Goal: Task Accomplishment & Management: Use online tool/utility

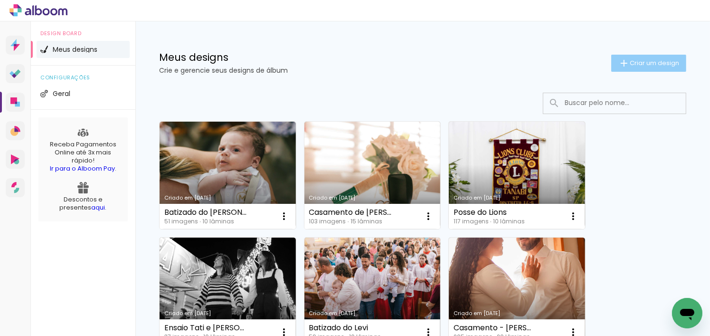
click at [619, 55] on paper-button "Criar um design" at bounding box center [648, 63] width 75 height 17
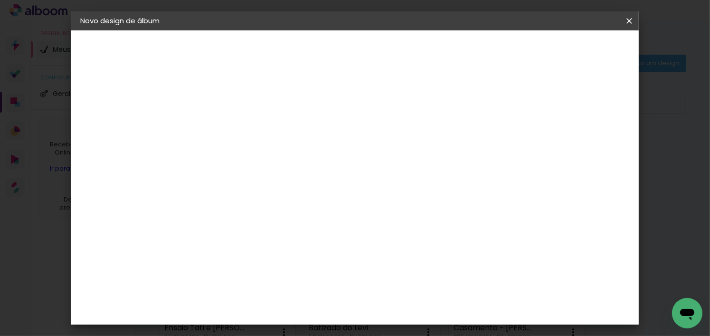
click at [236, 133] on input at bounding box center [236, 127] width 0 height 15
paste input "Bodas - Junior e Glauce"
type input "Bodas - Junior e Glauce"
type paper-input "Bodas - Junior e Glauce"
click at [0, 0] on slot "Avançar" at bounding box center [0, 0] width 0 height 0
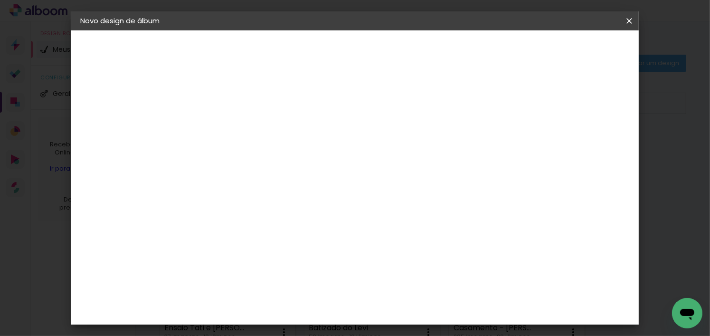
click at [0, 0] on slot "Tamanho Livre" at bounding box center [0, 0] width 0 height 0
click at [0, 0] on slot "Avançar" at bounding box center [0, 0] width 0 height 0
click at [219, 172] on div "cm" at bounding box center [223, 169] width 11 height 14
type input "3"
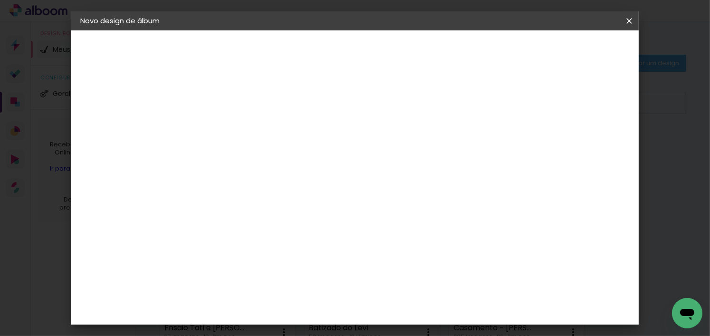
scroll to position [125, 0]
type input "25"
type paper-input "25"
click at [419, 307] on input "60" at bounding box center [407, 308] width 25 height 14
type input "6"
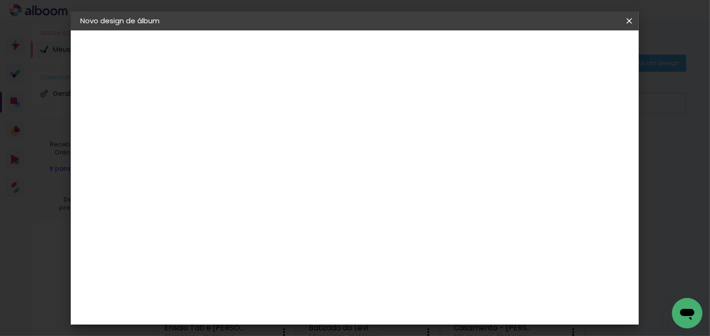
scroll to position [332, 0]
type input "50"
type paper-input "50"
click at [570, 47] on span "Iniciar design" at bounding box center [548, 50] width 43 height 7
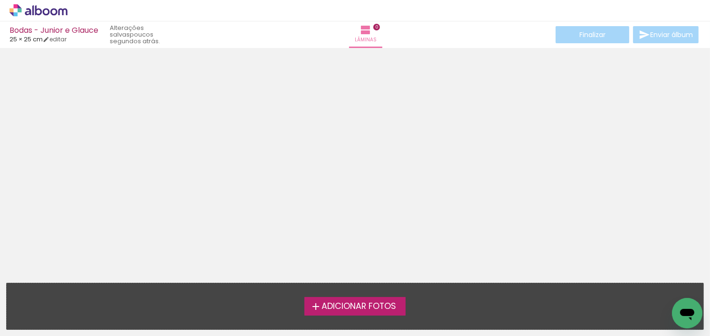
click at [378, 308] on span "Adicionar Fotos" at bounding box center [359, 306] width 75 height 9
click at [0, 0] on input "file" at bounding box center [0, 0] width 0 height 0
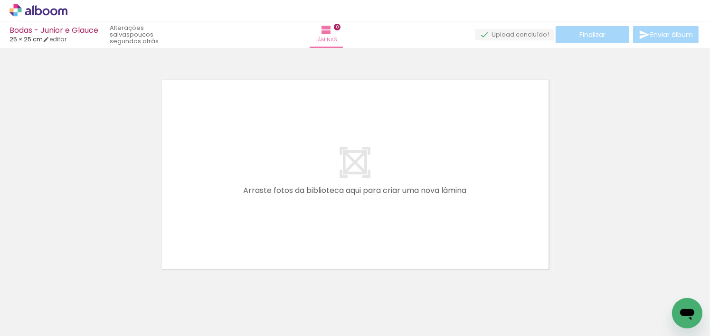
scroll to position [12, 0]
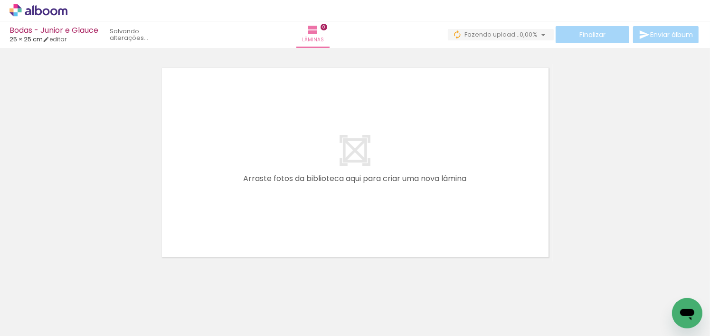
click at [40, 326] on span "Adicionar Fotos" at bounding box center [33, 323] width 29 height 10
click at [0, 0] on input "file" at bounding box center [0, 0] width 0 height 0
click at [42, 325] on span "Adicionar Fotos" at bounding box center [33, 323] width 29 height 10
click at [0, 0] on input "file" at bounding box center [0, 0] width 0 height 0
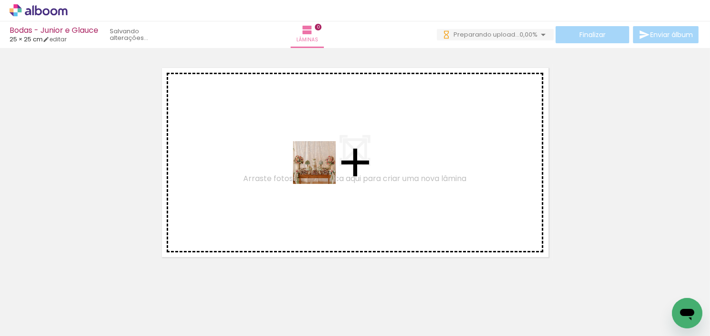
drag, startPoint x: 110, startPoint y: 311, endPoint x: 322, endPoint y: 170, distance: 254.8
click at [322, 170] on quentale-workspace at bounding box center [355, 168] width 710 height 336
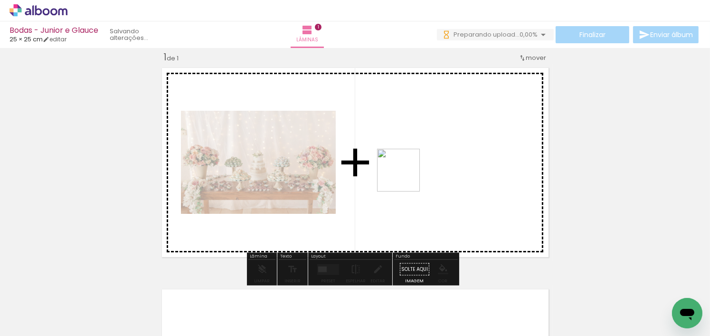
drag, startPoint x: 171, startPoint y: 314, endPoint x: 406, endPoint y: 177, distance: 272.0
click at [406, 177] on quentale-workspace at bounding box center [355, 168] width 710 height 336
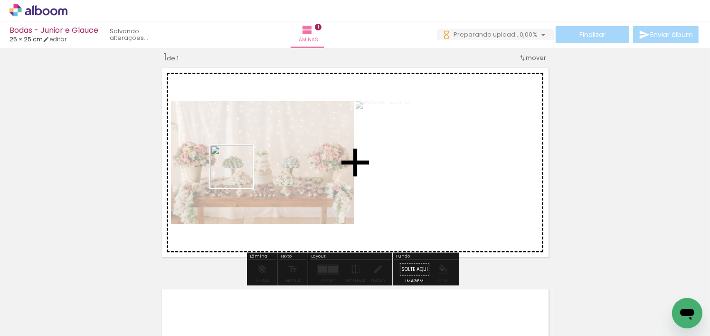
drag, startPoint x: 203, startPoint y: 311, endPoint x: 259, endPoint y: 304, distance: 57.0
click at [240, 172] on quentale-workspace at bounding box center [355, 168] width 710 height 336
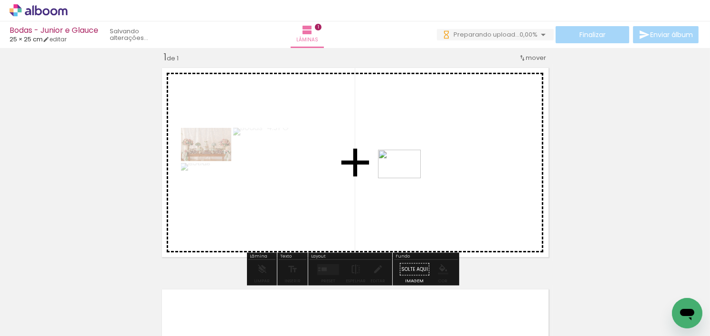
drag, startPoint x: 258, startPoint y: 314, endPoint x: 407, endPoint y: 178, distance: 201.1
click at [407, 178] on quentale-workspace at bounding box center [355, 168] width 710 height 336
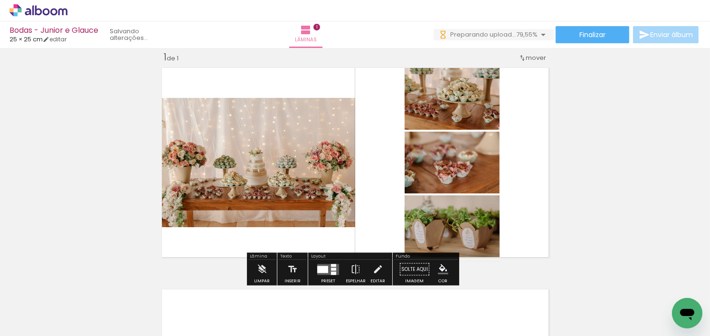
click at [49, 325] on paper-button "Adicionar Fotos" at bounding box center [29, 322] width 46 height 15
click at [0, 0] on input "file" at bounding box center [0, 0] width 0 height 0
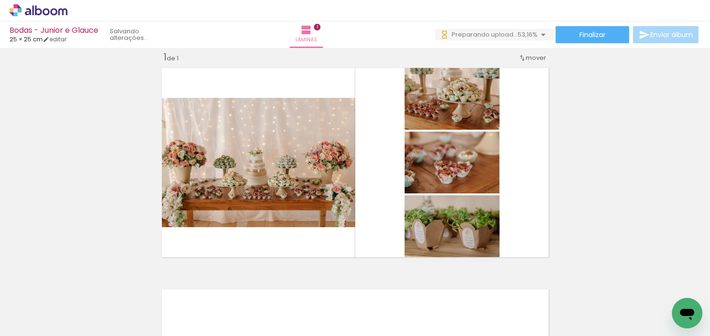
scroll to position [0, 1499]
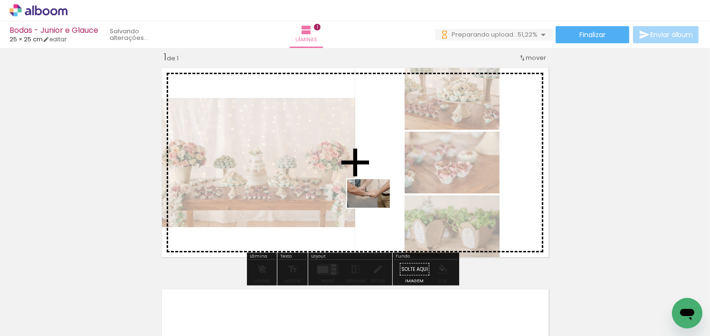
drag, startPoint x: 190, startPoint y: 312, endPoint x: 376, endPoint y: 208, distance: 213.3
click at [376, 208] on quentale-workspace at bounding box center [355, 168] width 710 height 336
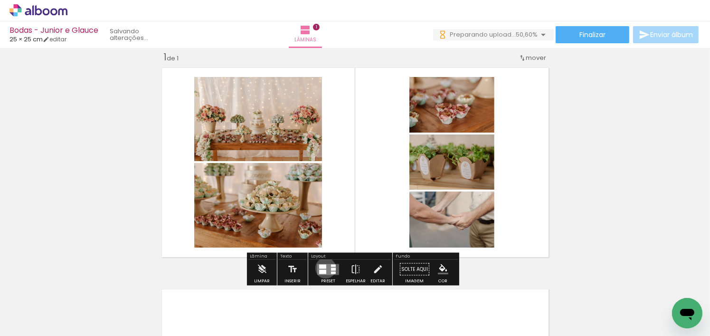
click at [323, 267] on div at bounding box center [322, 266] width 7 height 4
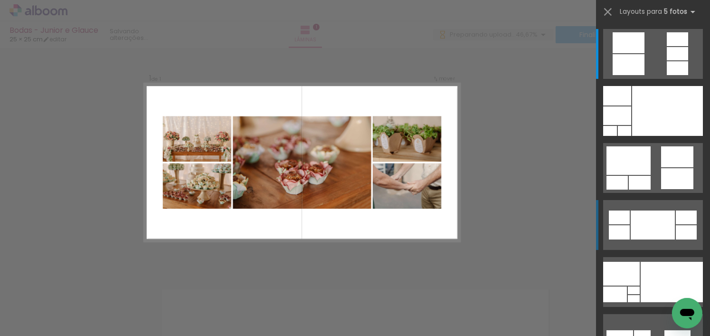
click at [644, 212] on div at bounding box center [653, 224] width 44 height 29
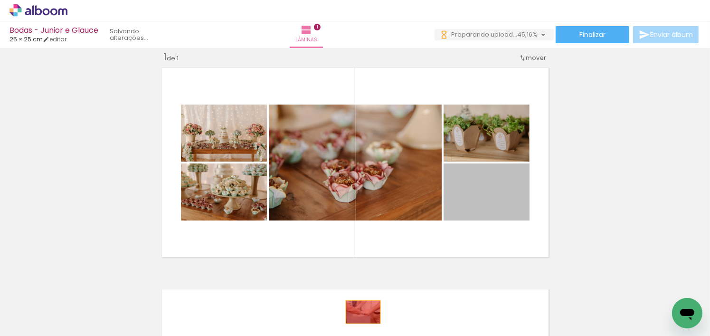
drag, startPoint x: 490, startPoint y: 200, endPoint x: 360, endPoint y: 312, distance: 171.8
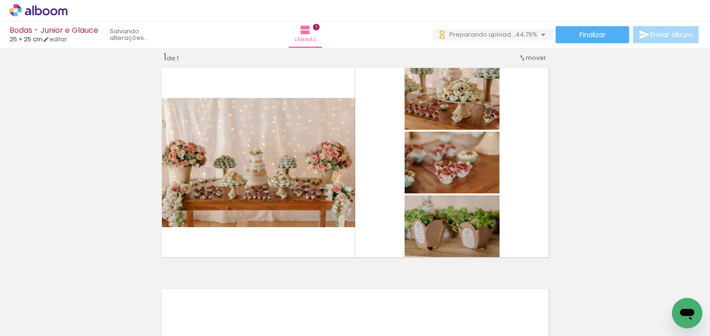
scroll to position [0, 6978]
drag, startPoint x: 625, startPoint y: 272, endPoint x: 594, endPoint y: 249, distance: 37.7
click at [594, 249] on quentale-workspace at bounding box center [355, 168] width 710 height 336
click at [78, 294] on iron-horizontal-list at bounding box center [68, 305] width 19 height 59
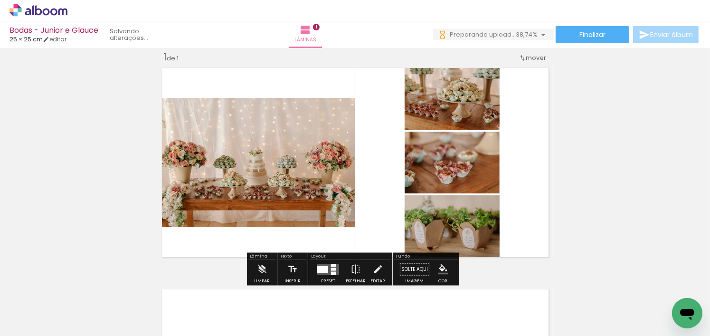
click at [78, 309] on iron-horizontal-list at bounding box center [68, 305] width 19 height 59
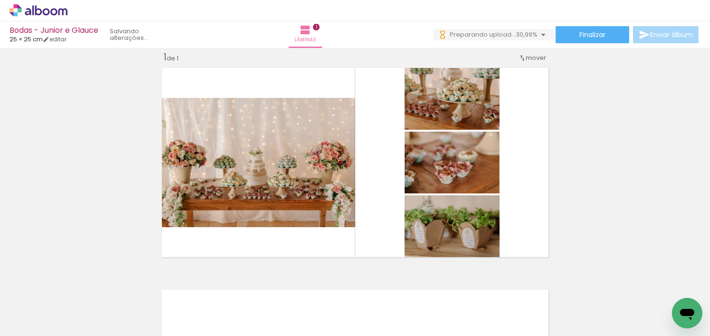
drag, startPoint x: 634, startPoint y: 260, endPoint x: 697, endPoint y: 209, distance: 81.4
click at [697, 209] on div "Inserir lâmina 1 de 1" at bounding box center [355, 260] width 710 height 443
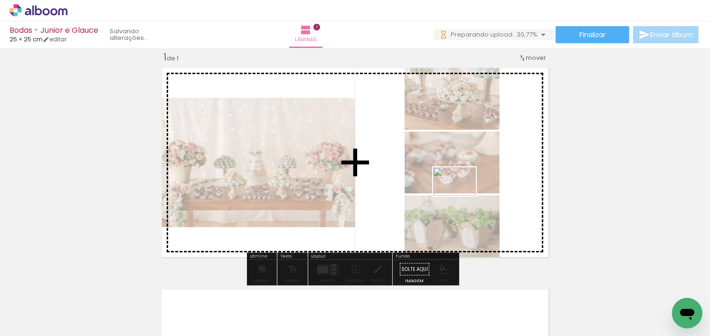
drag, startPoint x: 659, startPoint y: 300, endPoint x: 461, endPoint y: 196, distance: 223.3
click at [461, 196] on quentale-workspace at bounding box center [355, 168] width 710 height 336
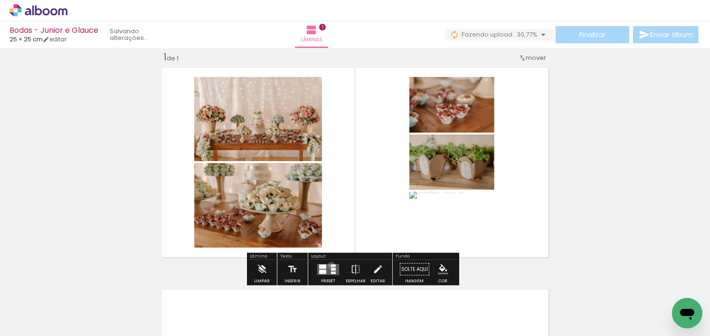
click at [331, 265] on div at bounding box center [333, 265] width 5 height 2
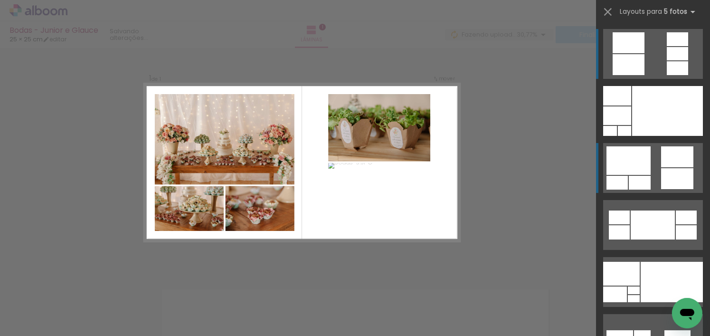
click at [667, 46] on div at bounding box center [677, 39] width 21 height 14
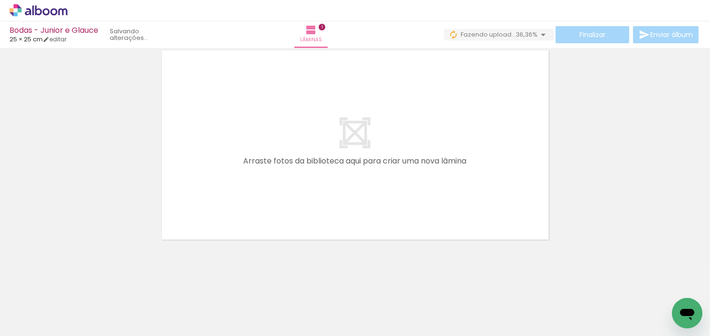
scroll to position [251, 0]
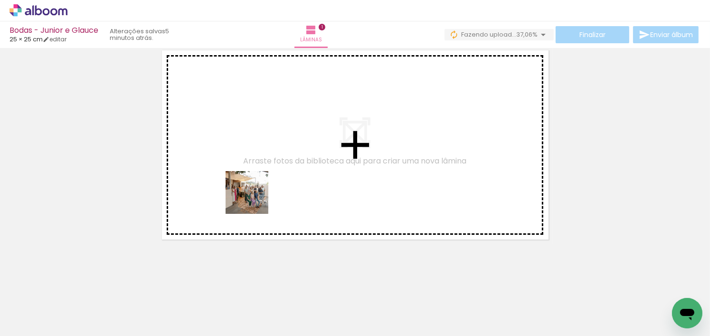
drag, startPoint x: 123, startPoint y: 308, endPoint x: 264, endPoint y: 175, distance: 193.9
click at [264, 175] on quentale-workspace at bounding box center [355, 168] width 710 height 336
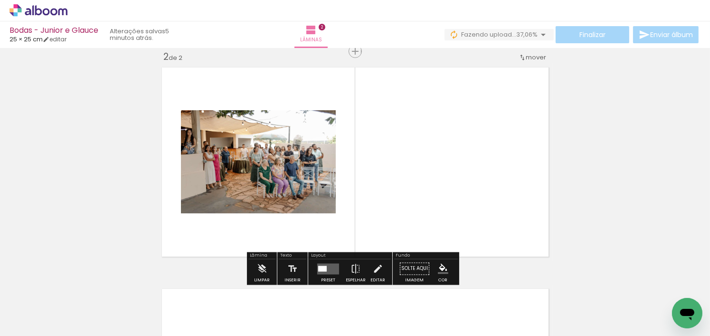
scroll to position [233, 0]
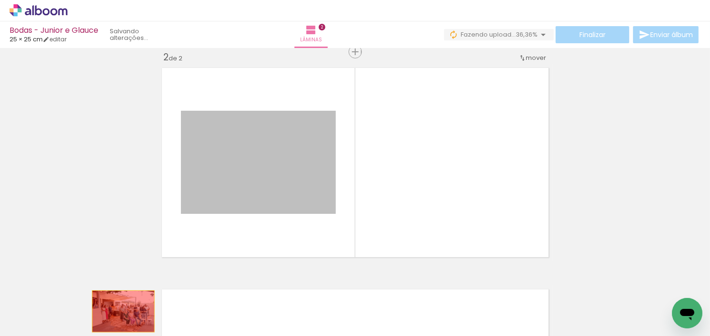
drag, startPoint x: 240, startPoint y: 171, endPoint x: 131, endPoint y: 296, distance: 166.7
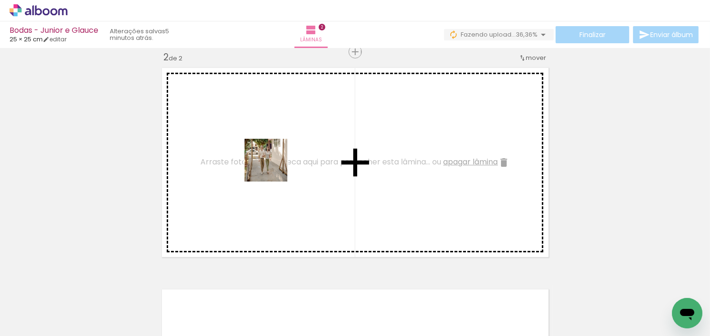
drag, startPoint x: 183, startPoint y: 306, endPoint x: 245, endPoint y: 290, distance: 64.3
click at [273, 165] on quentale-workspace at bounding box center [355, 168] width 710 height 336
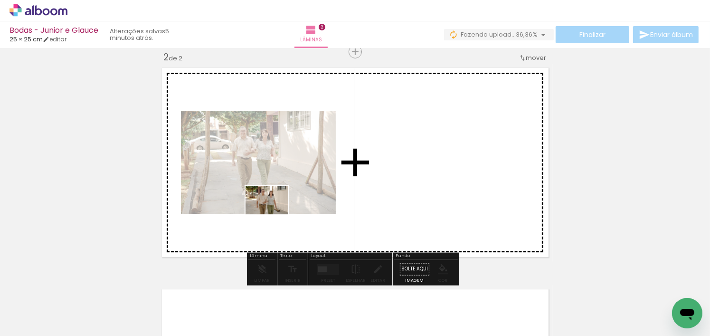
drag, startPoint x: 286, startPoint y: 312, endPoint x: 274, endPoint y: 214, distance: 98.6
click at [274, 214] on quentale-workspace at bounding box center [355, 168] width 710 height 336
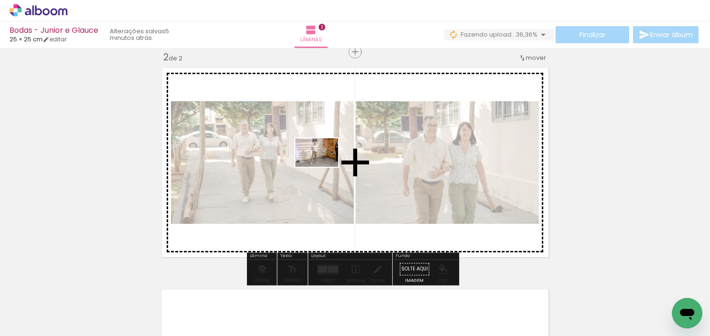
drag, startPoint x: 389, startPoint y: 318, endPoint x: 326, endPoint y: 146, distance: 183.0
click at [326, 146] on quentale-workspace at bounding box center [355, 168] width 710 height 336
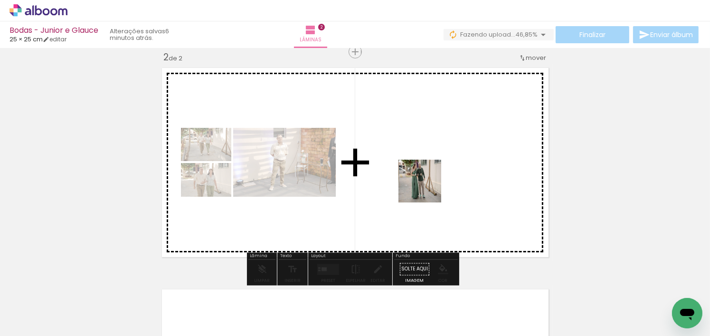
drag, startPoint x: 452, startPoint y: 313, endPoint x: 501, endPoint y: 289, distance: 54.0
click at [426, 160] on quentale-workspace at bounding box center [355, 168] width 710 height 336
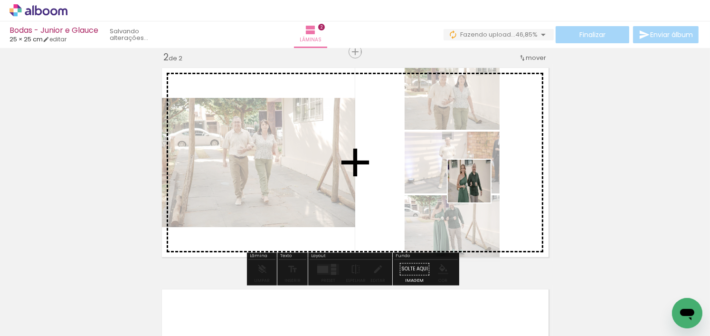
drag, startPoint x: 499, startPoint y: 307, endPoint x: 476, endPoint y: 186, distance: 123.7
click at [476, 186] on quentale-workspace at bounding box center [355, 168] width 710 height 336
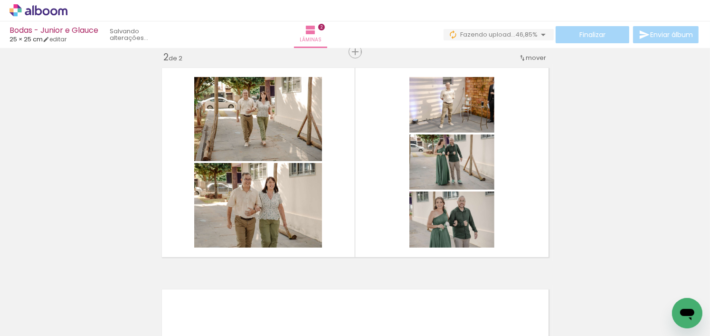
scroll to position [0, 606]
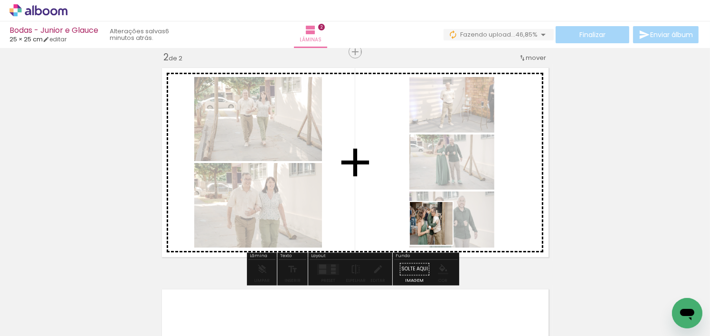
drag, startPoint x: 399, startPoint y: 313, endPoint x: 440, endPoint y: 228, distance: 95.0
click at [440, 228] on quentale-workspace at bounding box center [355, 168] width 710 height 336
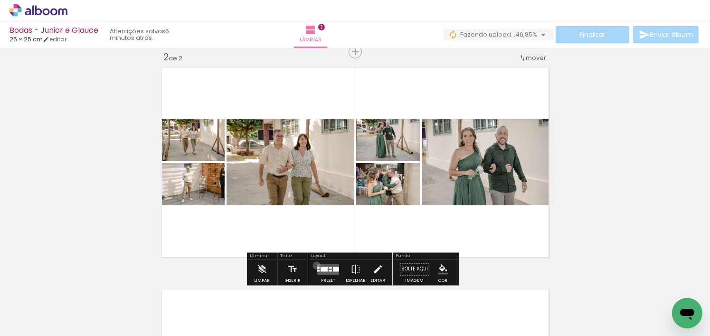
click at [315, 265] on div at bounding box center [328, 269] width 26 height 19
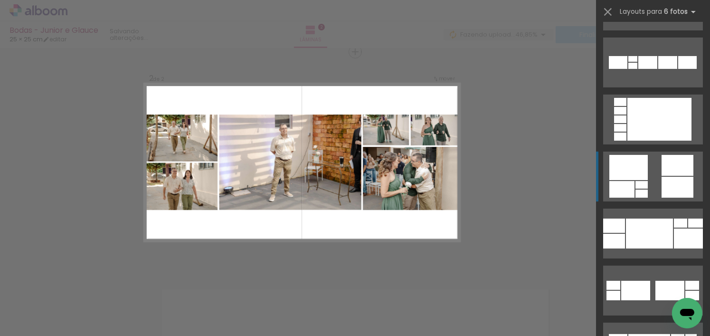
scroll to position [285, 0]
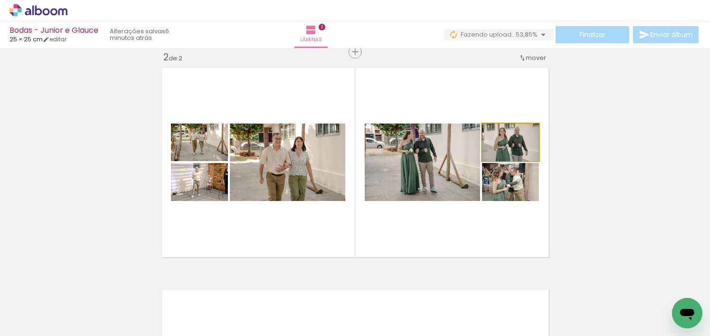
drag, startPoint x: 525, startPoint y: 150, endPoint x: 481, endPoint y: 162, distance: 45.2
click at [482, 162] on quentale-layouter at bounding box center [355, 163] width 395 height 198
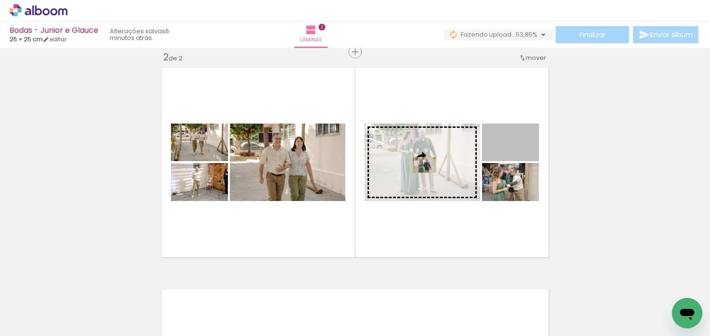
drag, startPoint x: 525, startPoint y: 155, endPoint x: 399, endPoint y: 170, distance: 127.6
click at [0, 0] on slot at bounding box center [0, 0] width 0 height 0
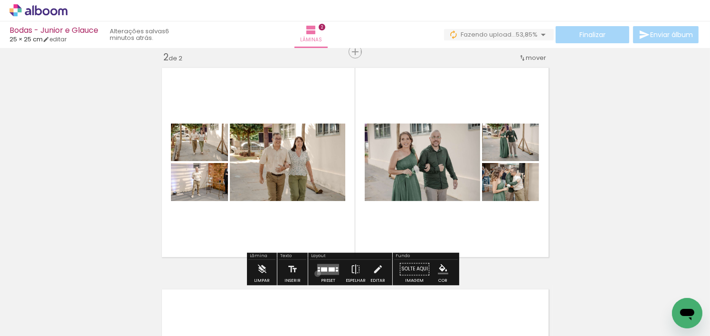
click at [317, 272] on quentale-layouter at bounding box center [328, 269] width 22 height 11
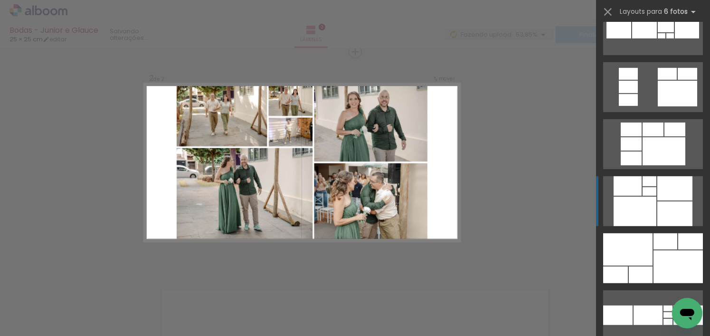
scroll to position [694, 0]
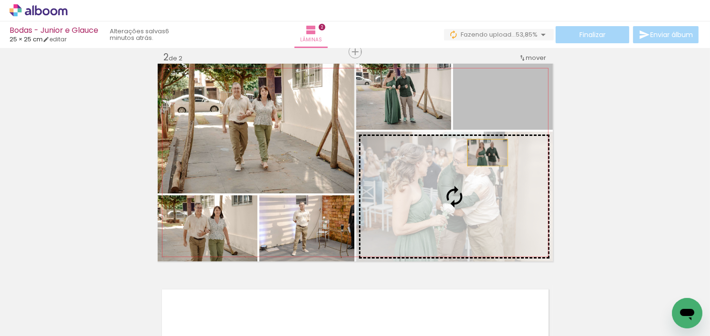
drag, startPoint x: 514, startPoint y: 104, endPoint x: 483, endPoint y: 159, distance: 63.8
click at [0, 0] on slot at bounding box center [0, 0] width 0 height 0
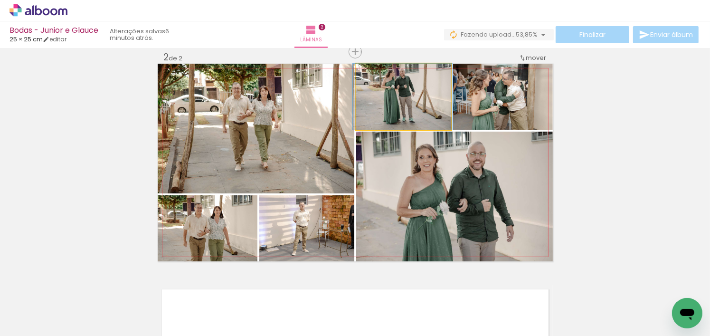
drag, startPoint x: 423, startPoint y: 108, endPoint x: 422, endPoint y: 120, distance: 11.9
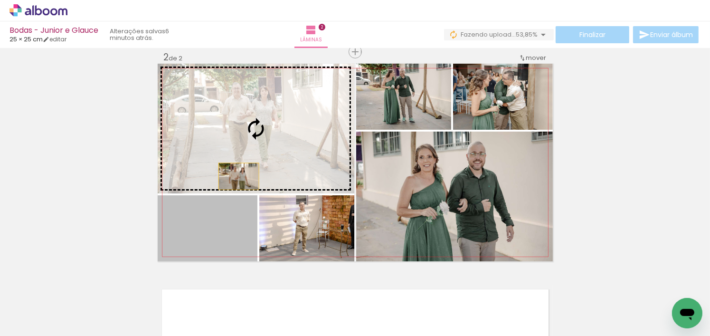
drag, startPoint x: 201, startPoint y: 228, endPoint x: 248, endPoint y: 146, distance: 94.7
click at [0, 0] on slot at bounding box center [0, 0] width 0 height 0
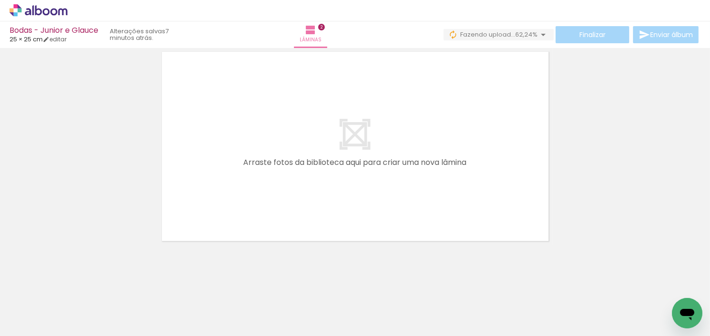
scroll to position [0, 877]
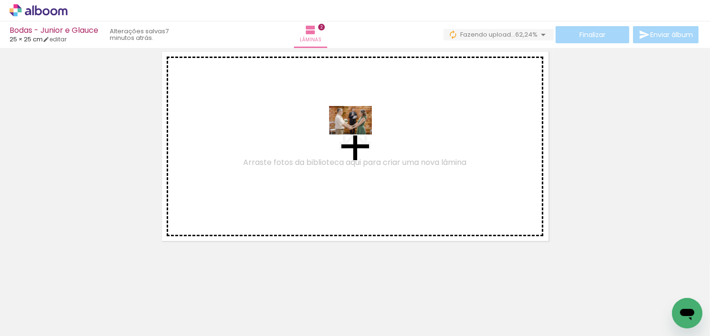
drag, startPoint x: 181, startPoint y: 314, endPoint x: 358, endPoint y: 134, distance: 251.9
click at [358, 134] on quentale-workspace at bounding box center [355, 168] width 710 height 336
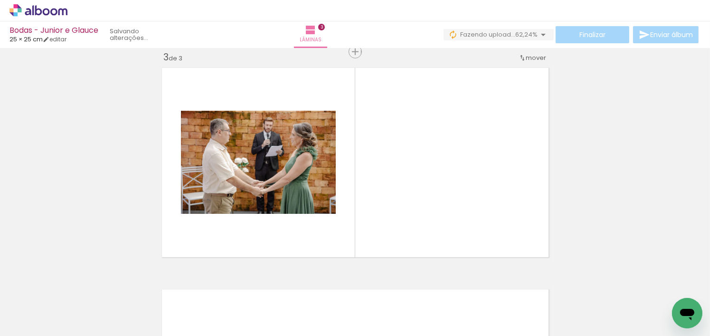
scroll to position [0, 1060]
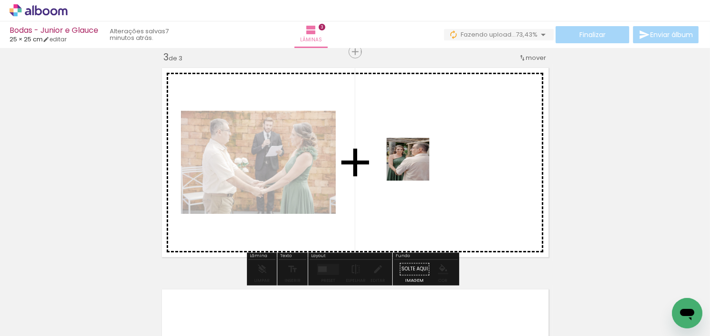
drag, startPoint x: 250, startPoint y: 314, endPoint x: 415, endPoint y: 166, distance: 221.4
click at [415, 166] on quentale-workspace at bounding box center [355, 168] width 710 height 336
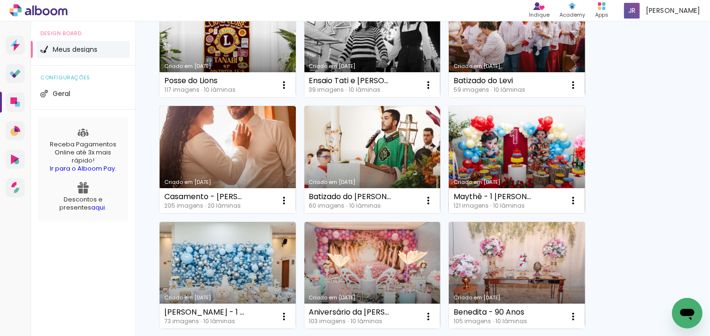
scroll to position [238, 0]
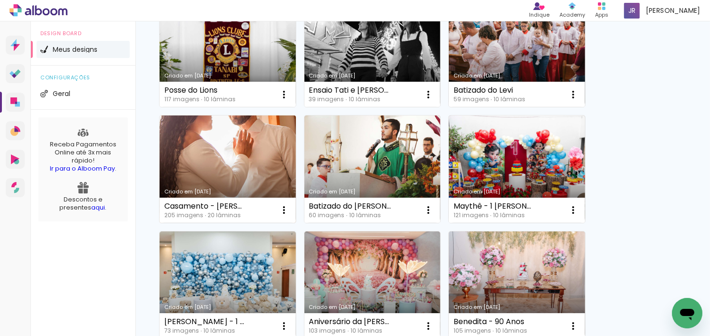
click at [199, 150] on link "Criado em [DATE]" at bounding box center [228, 168] width 136 height 107
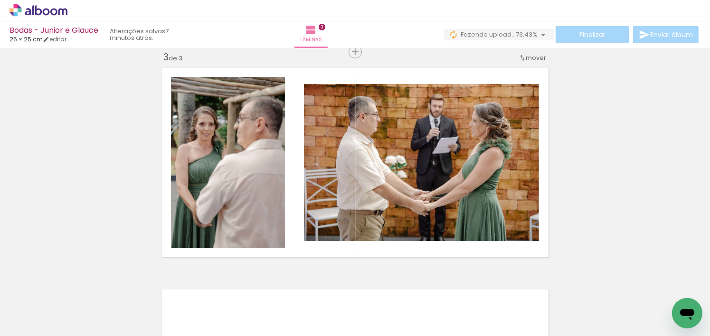
scroll to position [0, 1235]
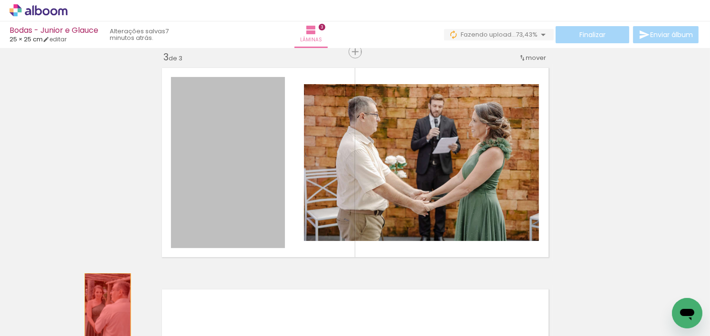
drag, startPoint x: 221, startPoint y: 180, endPoint x: 104, endPoint y: 307, distance: 172.8
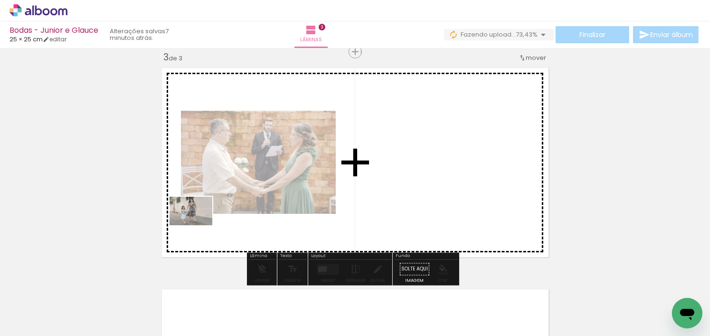
drag, startPoint x: 193, startPoint y: 304, endPoint x: 209, endPoint y: 199, distance: 105.6
click at [209, 199] on quentale-workspace at bounding box center [355, 168] width 710 height 336
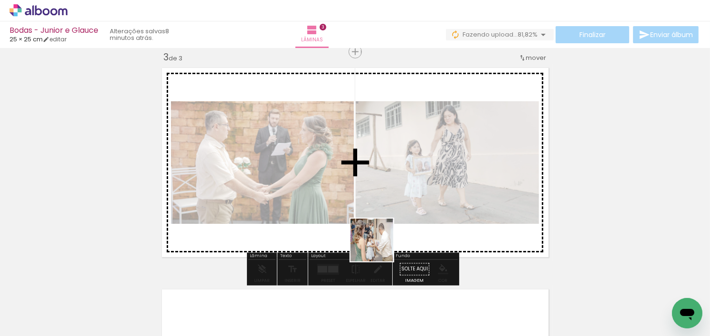
drag, startPoint x: 307, startPoint y: 311, endPoint x: 406, endPoint y: 229, distance: 127.9
click at [406, 229] on quentale-workspace at bounding box center [355, 168] width 710 height 336
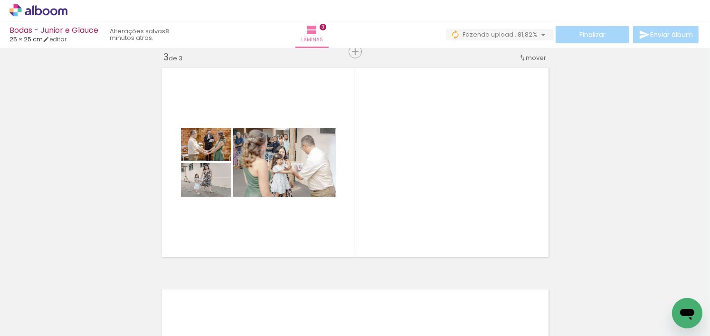
scroll to position [0, 1492]
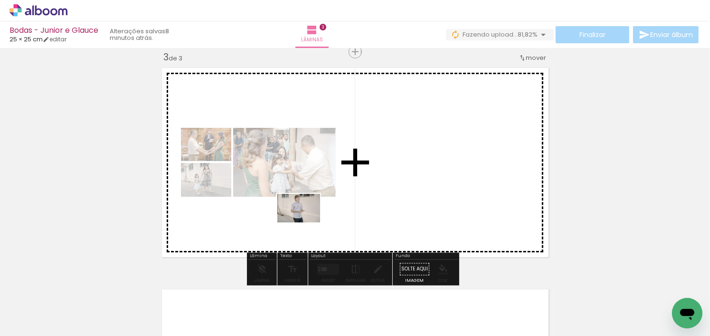
drag, startPoint x: 303, startPoint y: 262, endPoint x: 313, endPoint y: 202, distance: 60.2
click at [313, 202] on quentale-workspace at bounding box center [355, 168] width 710 height 336
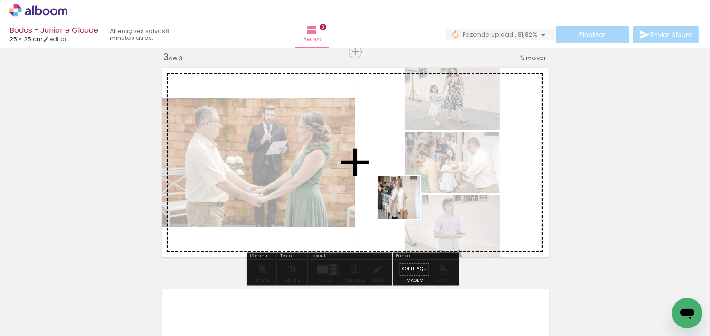
drag, startPoint x: 414, startPoint y: 309, endPoint x: 351, endPoint y: 300, distance: 63.4
click at [406, 197] on quentale-workspace at bounding box center [355, 168] width 710 height 336
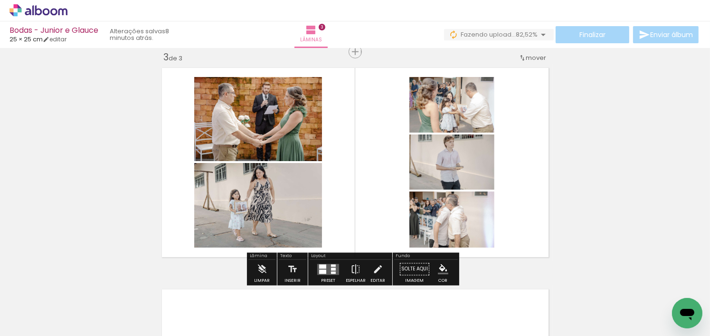
scroll to position [0, 1904]
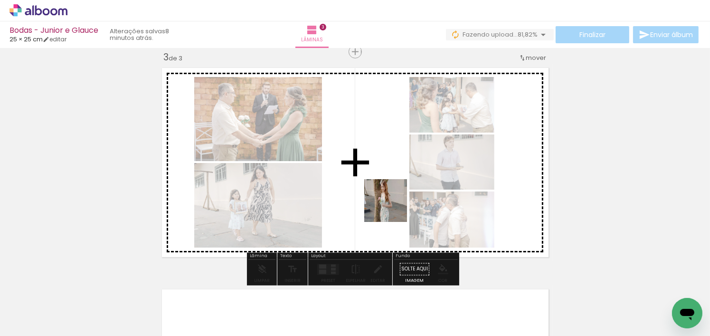
drag, startPoint x: 322, startPoint y: 312, endPoint x: 414, endPoint y: 271, distance: 101.2
click at [393, 207] on quentale-workspace at bounding box center [355, 168] width 710 height 336
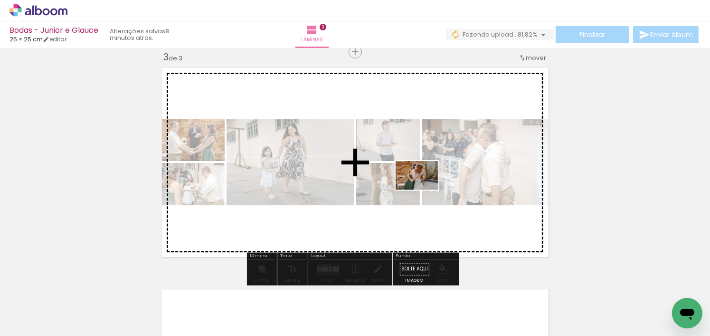
drag, startPoint x: 436, startPoint y: 317, endPoint x: 424, endPoint y: 190, distance: 127.8
click at [424, 190] on quentale-workspace at bounding box center [355, 168] width 710 height 336
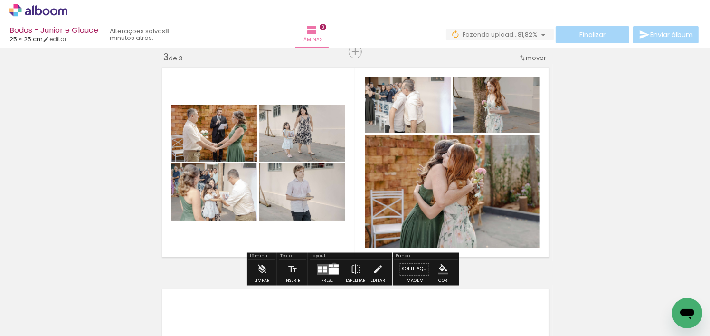
click at [334, 266] on div at bounding box center [336, 265] width 5 height 2
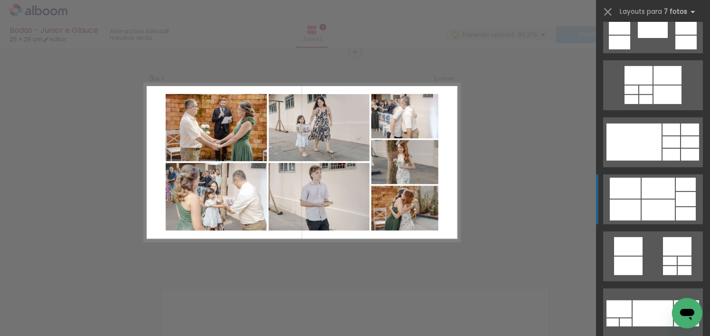
scroll to position [428, 0]
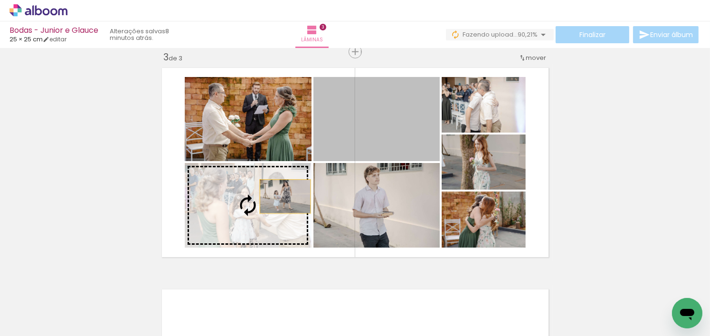
drag, startPoint x: 390, startPoint y: 123, endPoint x: 353, endPoint y: 178, distance: 65.9
click at [0, 0] on slot at bounding box center [0, 0] width 0 height 0
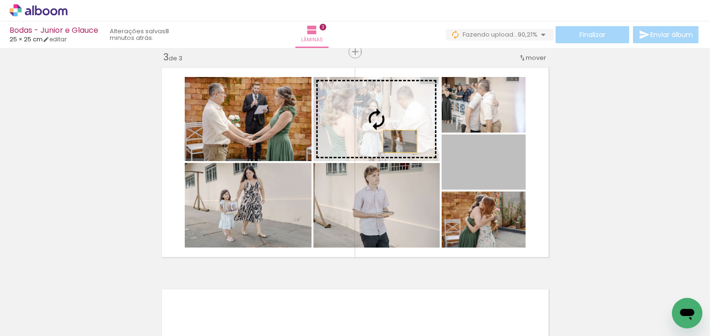
drag, startPoint x: 499, startPoint y: 176, endPoint x: 397, endPoint y: 140, distance: 108.2
click at [0, 0] on slot at bounding box center [0, 0] width 0 height 0
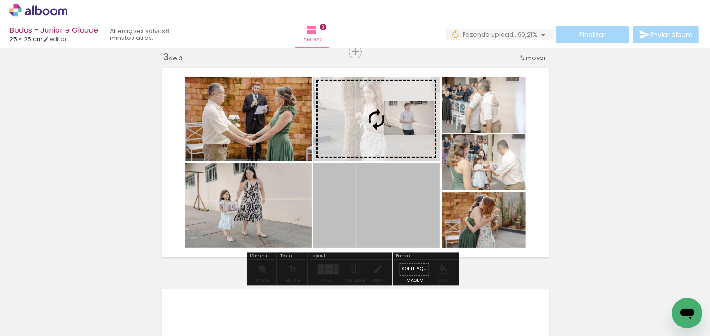
drag, startPoint x: 410, startPoint y: 202, endPoint x: 406, endPoint y: 118, distance: 84.2
click at [0, 0] on slot at bounding box center [0, 0] width 0 height 0
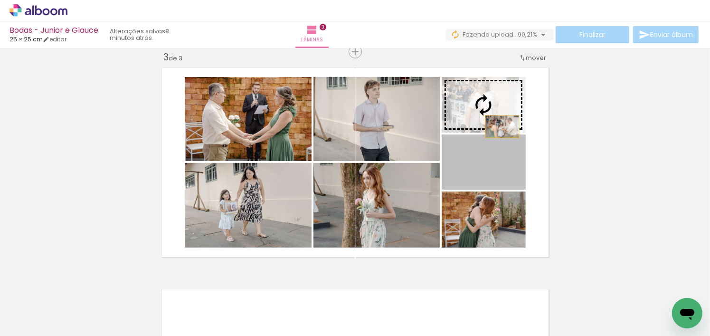
drag, startPoint x: 506, startPoint y: 168, endPoint x: 495, endPoint y: 110, distance: 58.9
click at [0, 0] on slot at bounding box center [0, 0] width 0 height 0
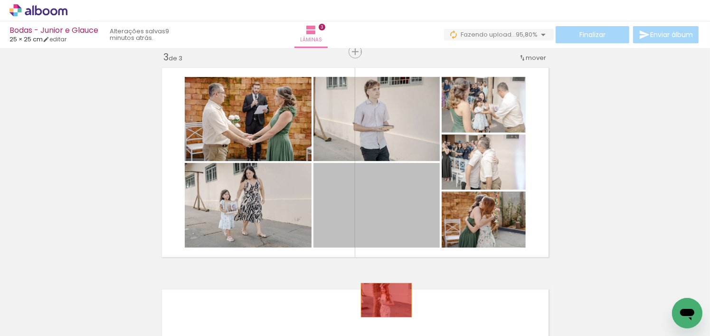
drag, startPoint x: 388, startPoint y: 209, endPoint x: 383, endPoint y: 300, distance: 90.9
click at [383, 300] on quentale-workspace at bounding box center [355, 168] width 710 height 336
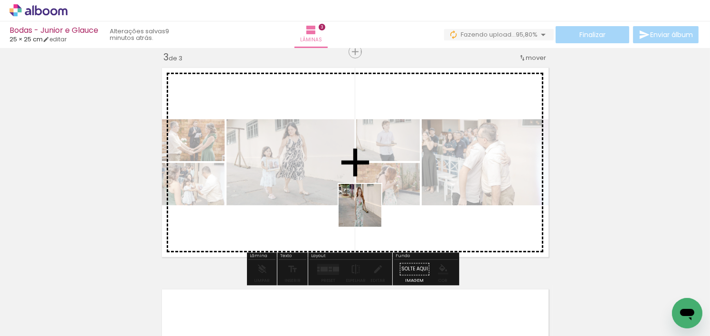
drag, startPoint x: 280, startPoint y: 314, endPoint x: 367, endPoint y: 211, distance: 134.8
click at [367, 211] on quentale-workspace at bounding box center [355, 168] width 710 height 336
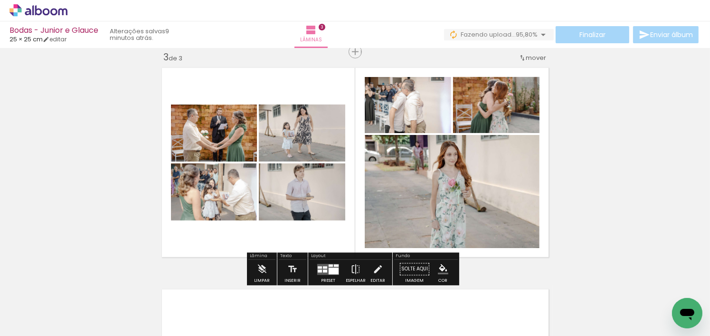
click at [324, 266] on div at bounding box center [325, 267] width 4 height 2
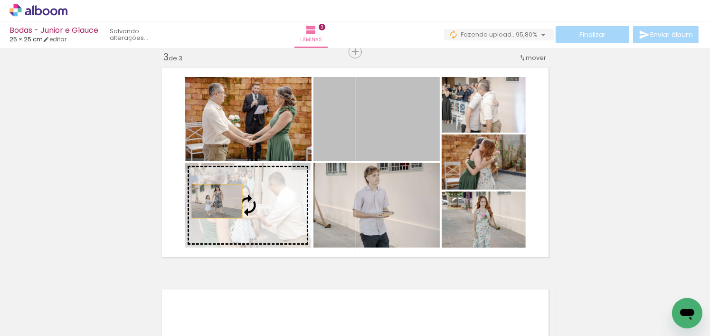
drag, startPoint x: 398, startPoint y: 131, endPoint x: 213, endPoint y: 201, distance: 197.7
click at [0, 0] on slot at bounding box center [0, 0] width 0 height 0
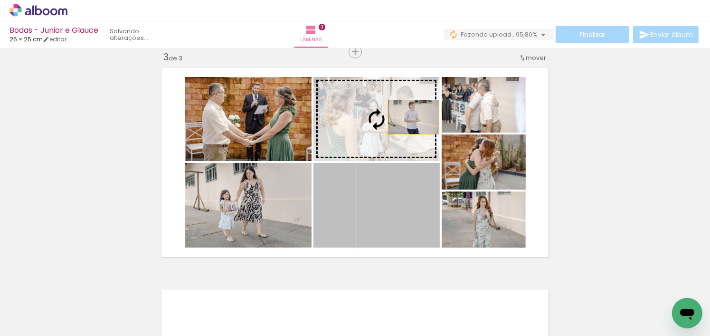
drag, startPoint x: 411, startPoint y: 215, endPoint x: 410, endPoint y: 117, distance: 98.3
click at [0, 0] on slot at bounding box center [0, 0] width 0 height 0
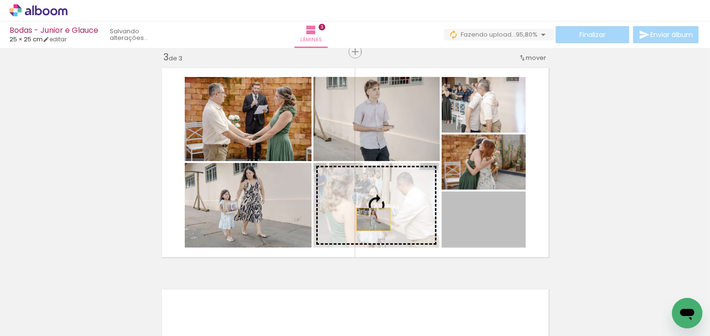
drag, startPoint x: 482, startPoint y: 227, endPoint x: 373, endPoint y: 215, distance: 109.5
click at [0, 0] on slot at bounding box center [0, 0] width 0 height 0
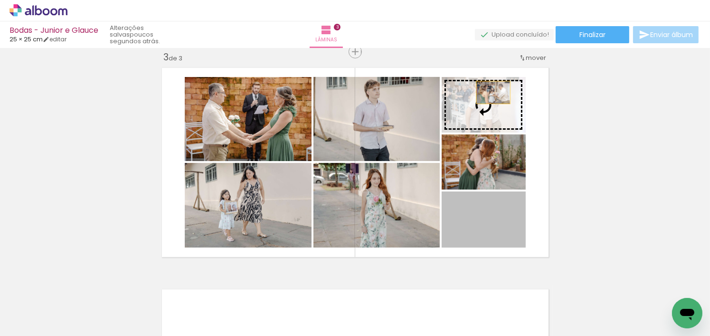
drag, startPoint x: 503, startPoint y: 234, endPoint x: 490, endPoint y: 92, distance: 142.6
click at [0, 0] on slot at bounding box center [0, 0] width 0 height 0
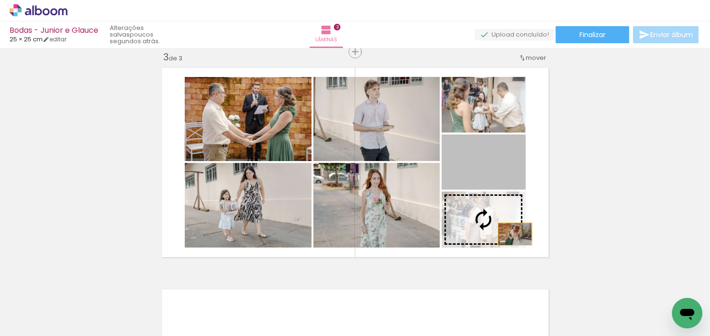
drag, startPoint x: 511, startPoint y: 169, endPoint x: 512, endPoint y: 234, distance: 65.1
click at [0, 0] on slot at bounding box center [0, 0] width 0 height 0
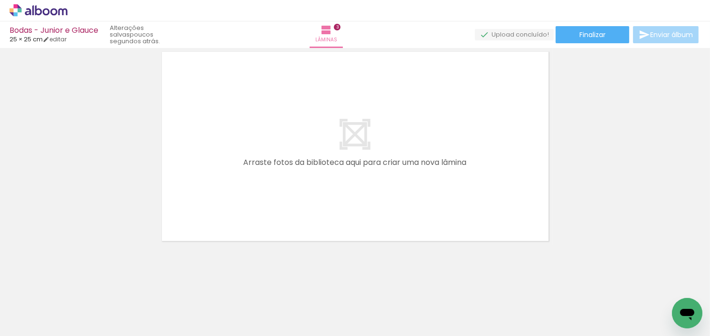
scroll to position [0, 1764]
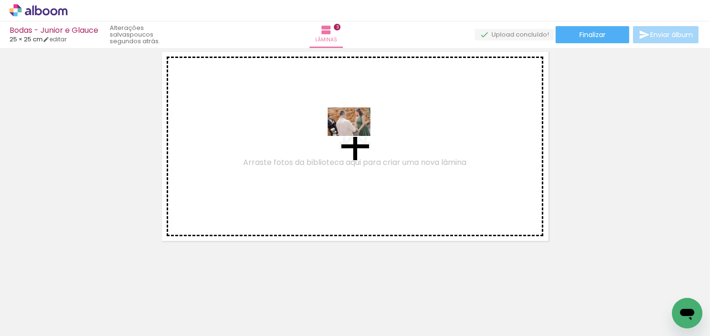
drag, startPoint x: 258, startPoint y: 317, endPoint x: 356, endPoint y: 134, distance: 207.6
click at [356, 134] on quentale-workspace at bounding box center [355, 168] width 710 height 336
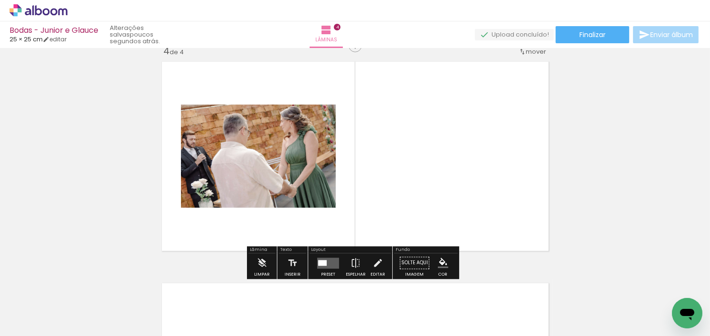
scroll to position [676, 0]
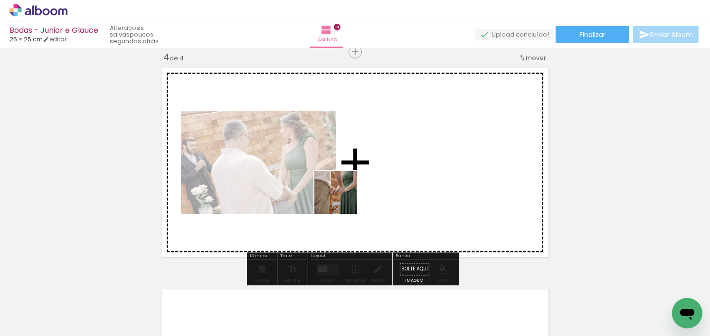
drag, startPoint x: 312, startPoint y: 318, endPoint x: 273, endPoint y: 333, distance: 41.2
click at [343, 197] on quentale-workspace at bounding box center [355, 168] width 710 height 336
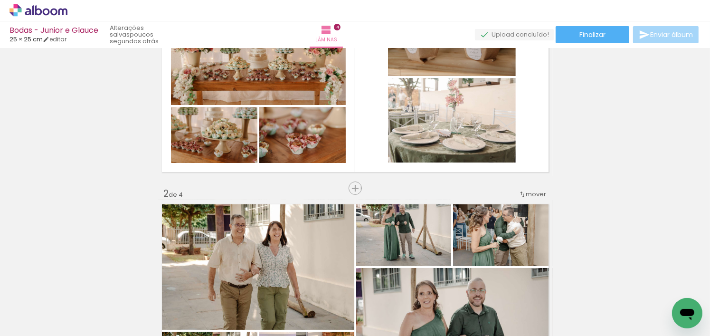
scroll to position [95, 0]
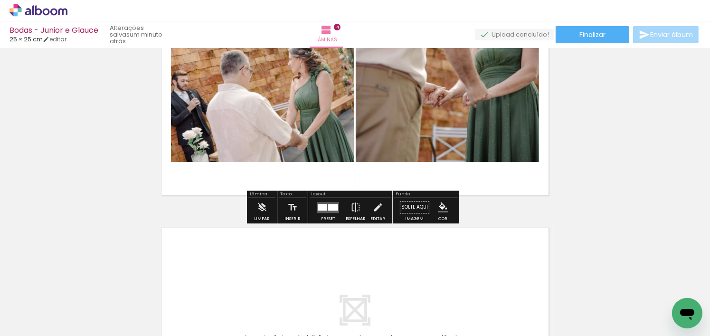
scroll to position [713, 0]
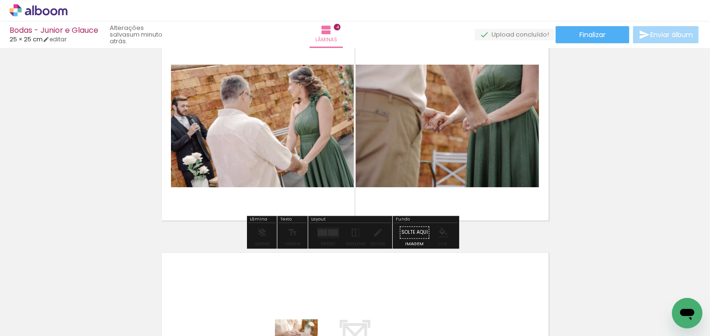
drag, startPoint x: 266, startPoint y: 311, endPoint x: 274, endPoint y: 321, distance: 12.2
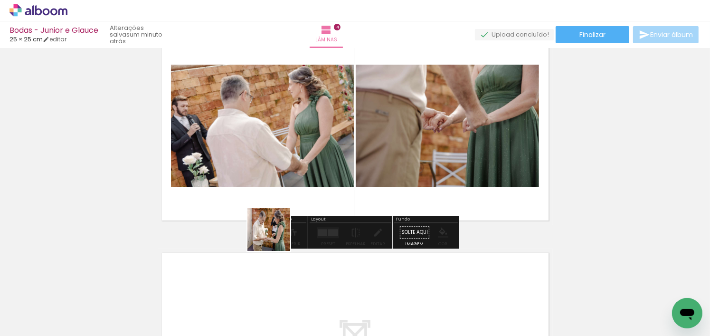
drag, startPoint x: 317, startPoint y: 313, endPoint x: 269, endPoint y: 215, distance: 109.6
click at [269, 215] on quentale-workspace at bounding box center [355, 168] width 710 height 336
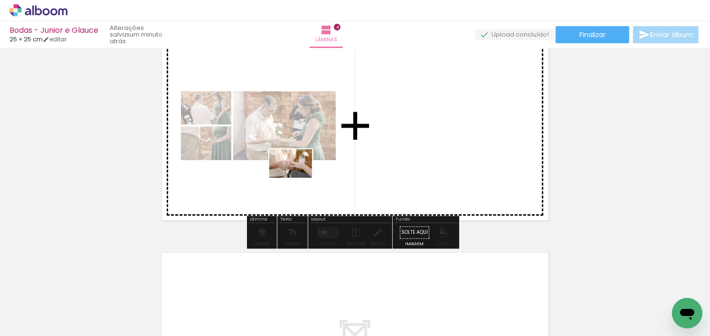
drag, startPoint x: 273, startPoint y: 308, endPoint x: 298, endPoint y: 178, distance: 132.9
click at [298, 178] on quentale-workspace at bounding box center [355, 168] width 710 height 336
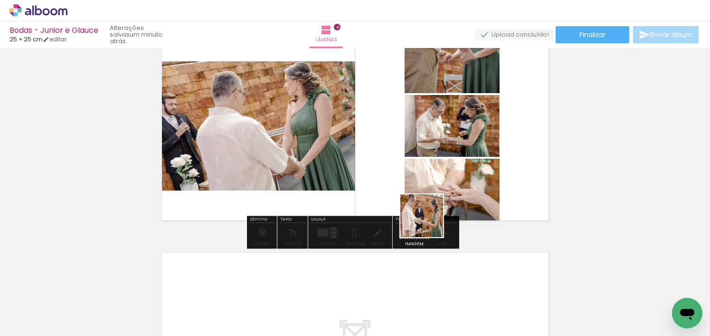
drag, startPoint x: 435, startPoint y: 314, endPoint x: 440, endPoint y: 157, distance: 156.4
click at [440, 157] on quentale-workspace at bounding box center [355, 168] width 710 height 336
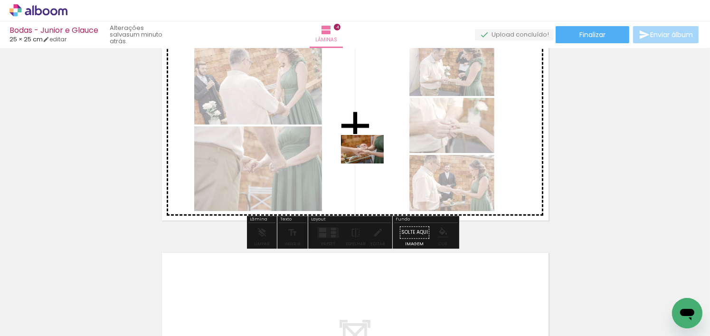
drag, startPoint x: 367, startPoint y: 313, endPoint x: 370, endPoint y: 163, distance: 149.7
click at [370, 163] on quentale-workspace at bounding box center [355, 168] width 710 height 336
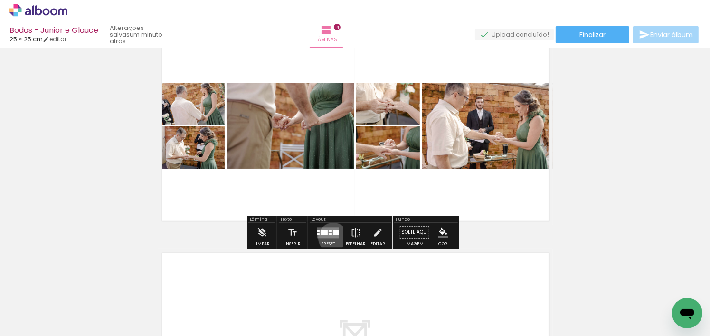
click at [331, 238] on quentale-layouter at bounding box center [328, 232] width 22 height 11
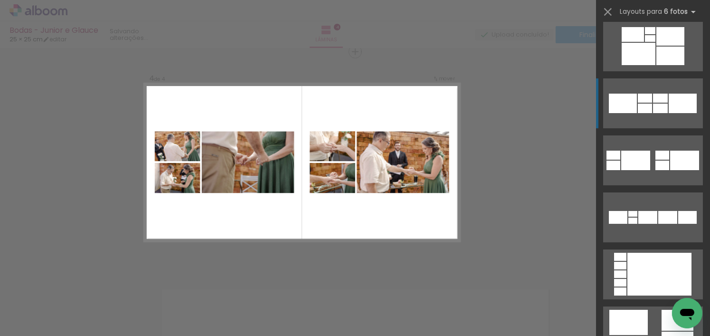
scroll to position [95, 0]
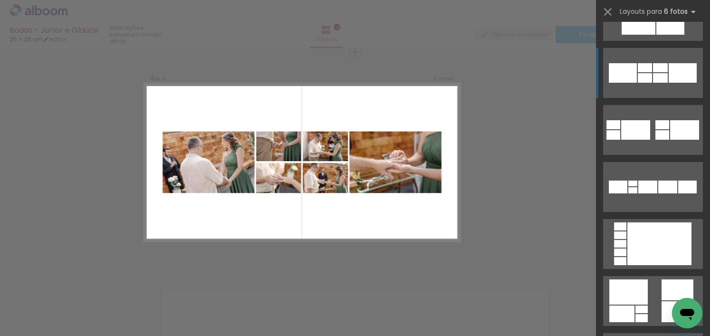
click at [646, 70] on div at bounding box center [645, 67] width 14 height 9
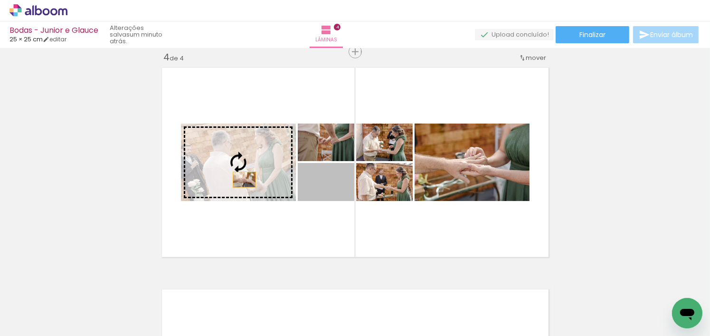
drag, startPoint x: 343, startPoint y: 196, endPoint x: 241, endPoint y: 180, distance: 103.9
click at [0, 0] on slot at bounding box center [0, 0] width 0 height 0
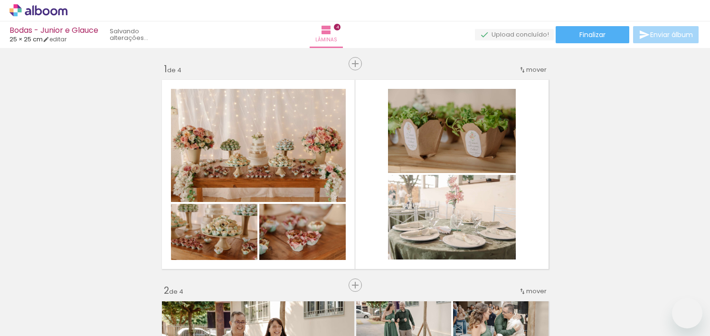
click at [328, 217] on quentale-layouter at bounding box center [355, 175] width 395 height 198
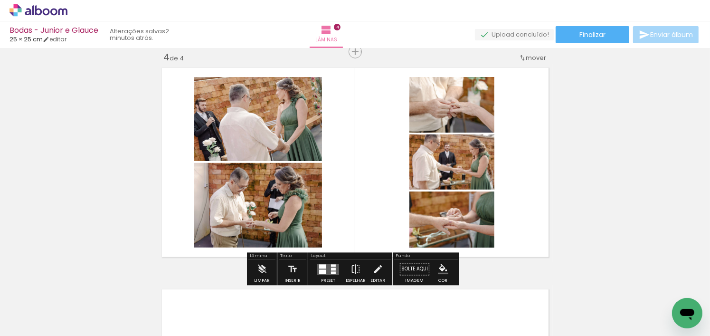
scroll to position [0, 2126]
click at [319, 266] on div at bounding box center [322, 266] width 7 height 4
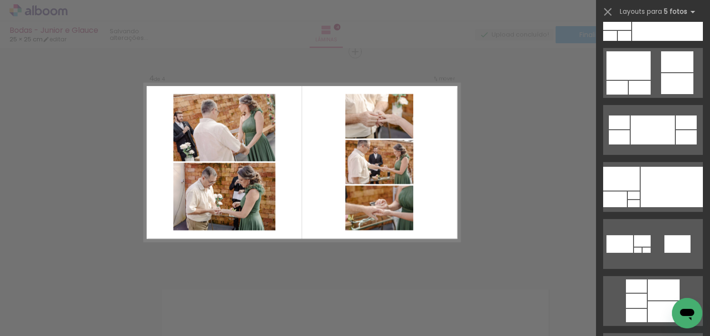
scroll to position [0, 0]
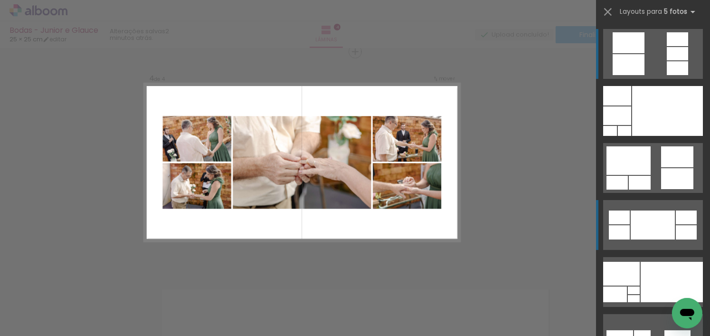
click at [671, 219] on div at bounding box center [653, 224] width 44 height 29
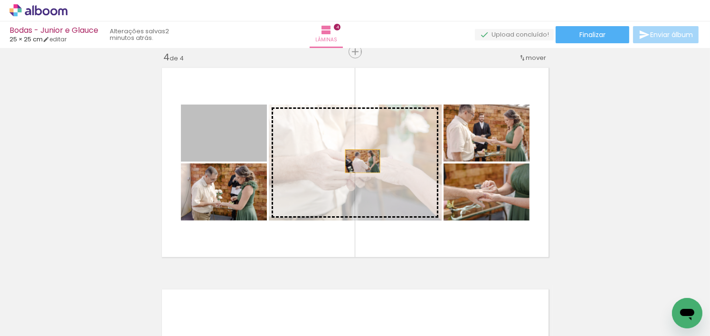
drag, startPoint x: 246, startPoint y: 146, endPoint x: 359, endPoint y: 161, distance: 114.5
click at [0, 0] on slot at bounding box center [0, 0] width 0 height 0
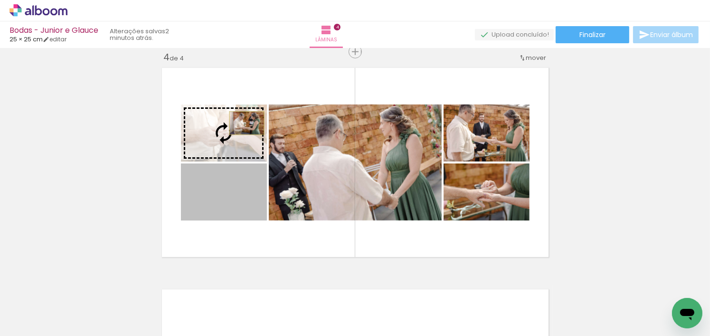
drag, startPoint x: 253, startPoint y: 212, endPoint x: 244, endPoint y: 124, distance: 88.8
click at [0, 0] on slot at bounding box center [0, 0] width 0 height 0
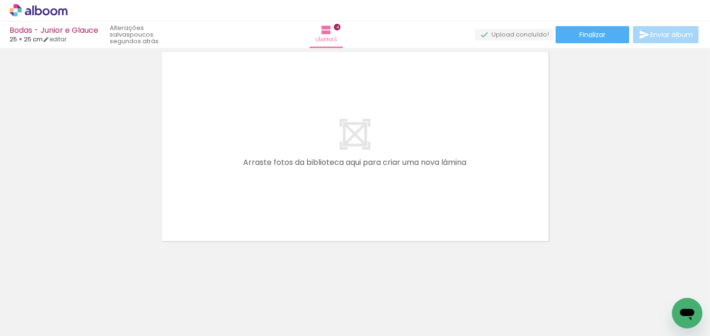
scroll to position [0, 2393]
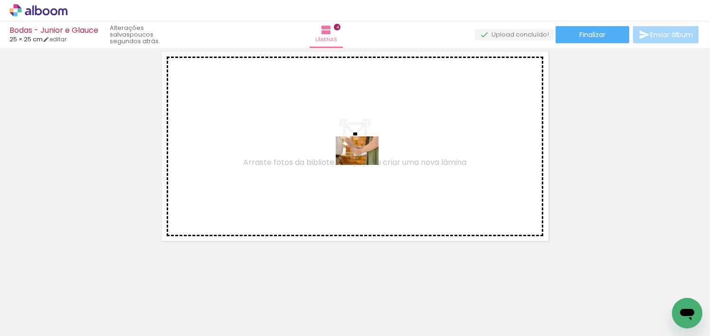
drag, startPoint x: 476, startPoint y: 319, endPoint x: 359, endPoint y: 142, distance: 211.9
click at [359, 142] on quentale-workspace at bounding box center [355, 168] width 710 height 336
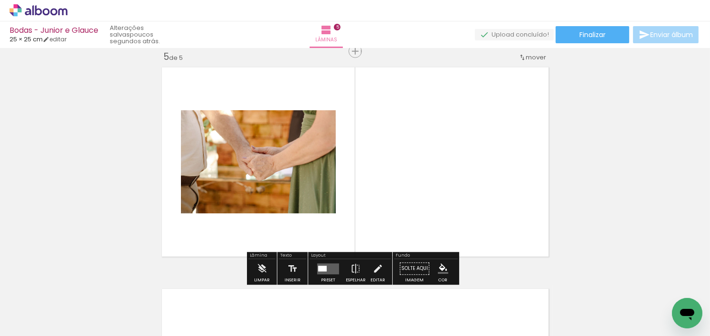
scroll to position [897, 0]
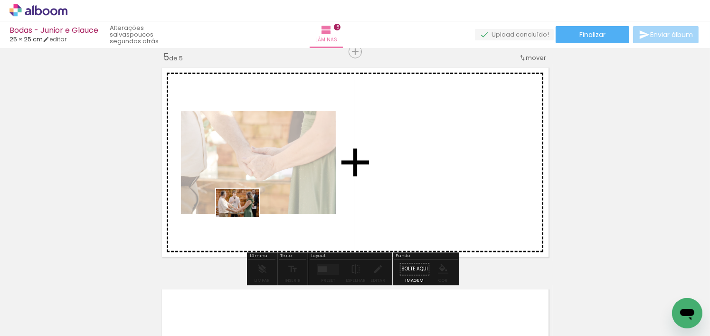
drag, startPoint x: 204, startPoint y: 315, endPoint x: 245, endPoint y: 217, distance: 105.9
click at [245, 217] on quentale-workspace at bounding box center [355, 168] width 710 height 336
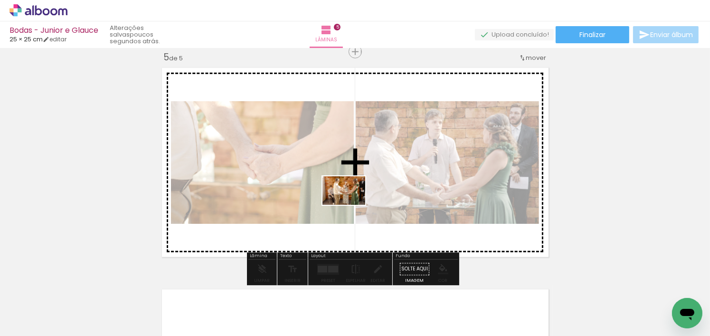
drag, startPoint x: 323, startPoint y: 313, endPoint x: 351, endPoint y: 205, distance: 112.0
click at [351, 205] on quentale-workspace at bounding box center [355, 168] width 710 height 336
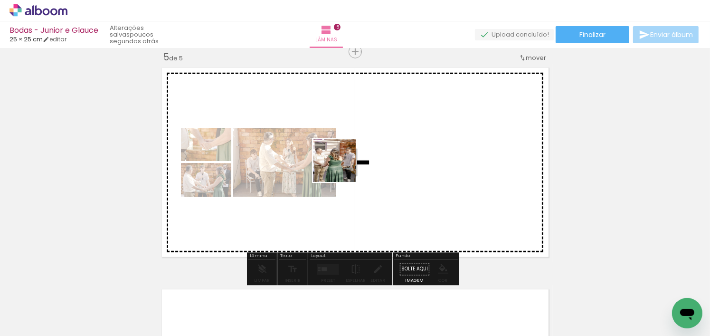
drag, startPoint x: 315, startPoint y: 205, endPoint x: 345, endPoint y: 163, distance: 51.4
click at [345, 163] on quentale-workspace at bounding box center [355, 168] width 710 height 336
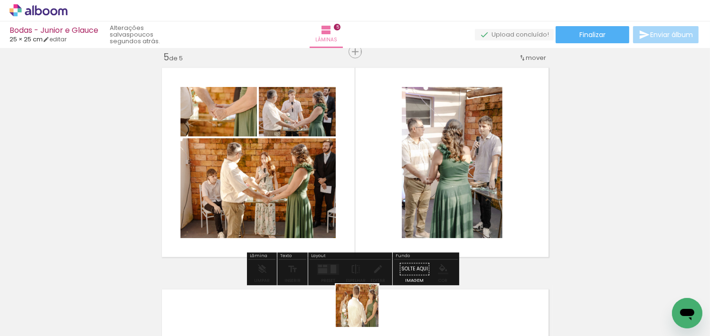
drag, startPoint x: 364, startPoint y: 316, endPoint x: 367, endPoint y: 178, distance: 138.3
click at [367, 178] on quentale-workspace at bounding box center [355, 168] width 710 height 336
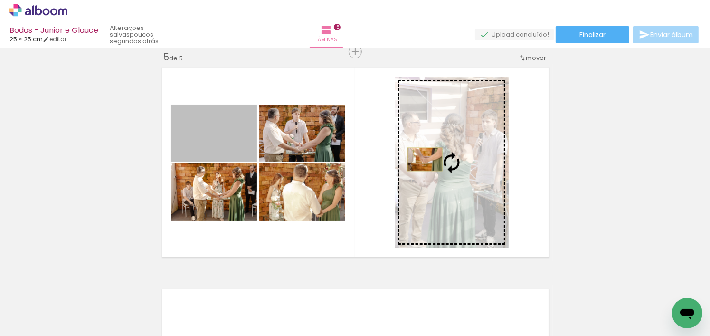
drag, startPoint x: 245, startPoint y: 149, endPoint x: 421, endPoint y: 159, distance: 177.0
click at [0, 0] on slot at bounding box center [0, 0] width 0 height 0
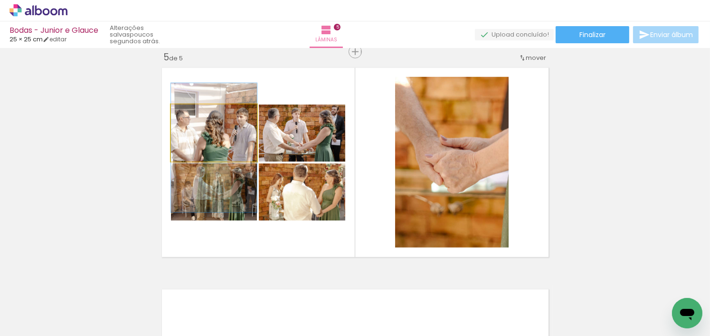
drag, startPoint x: 237, startPoint y: 146, endPoint x: 236, endPoint y: 161, distance: 14.8
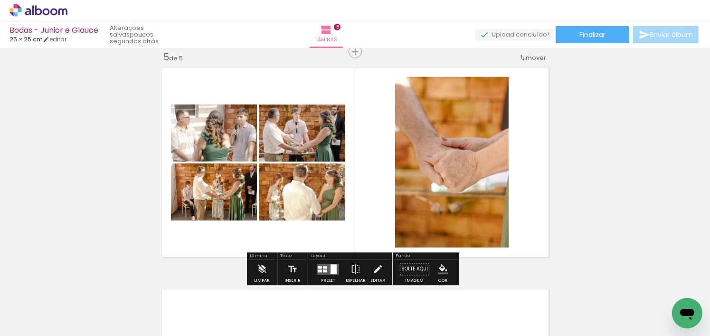
click at [323, 270] on div at bounding box center [325, 270] width 4 height 3
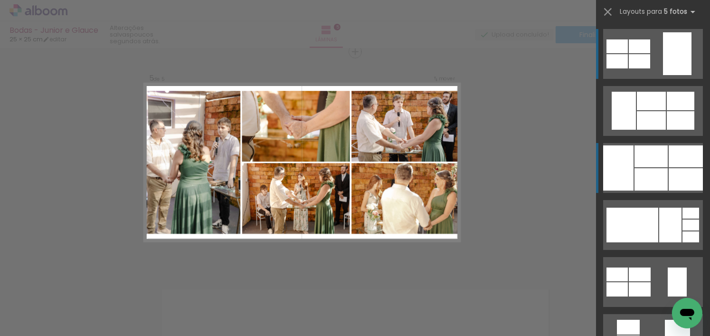
click at [637, 169] on div at bounding box center [651, 179] width 33 height 22
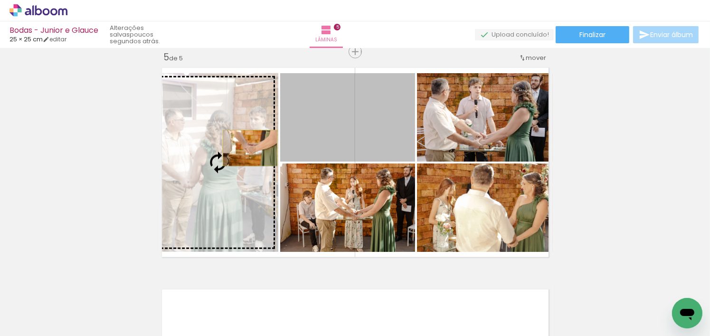
drag, startPoint x: 385, startPoint y: 131, endPoint x: 247, endPoint y: 148, distance: 139.7
click at [0, 0] on slot at bounding box center [0, 0] width 0 height 0
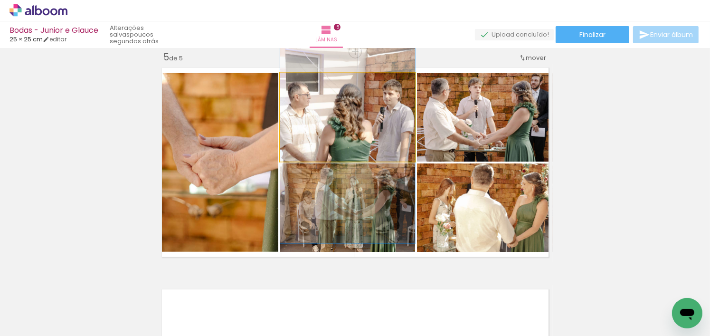
drag, startPoint x: 386, startPoint y: 127, endPoint x: 377, endPoint y: 152, distance: 26.1
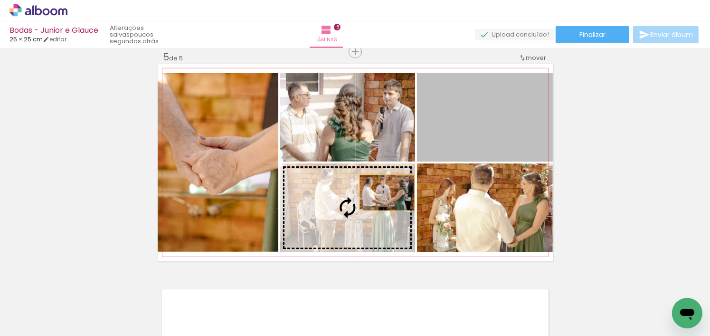
drag, startPoint x: 508, startPoint y: 108, endPoint x: 383, endPoint y: 193, distance: 150.7
click at [0, 0] on slot at bounding box center [0, 0] width 0 height 0
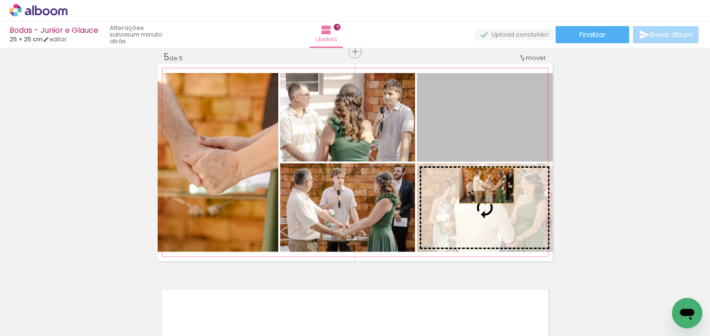
drag, startPoint x: 485, startPoint y: 133, endPoint x: 481, endPoint y: 201, distance: 68.5
click at [0, 0] on slot at bounding box center [0, 0] width 0 height 0
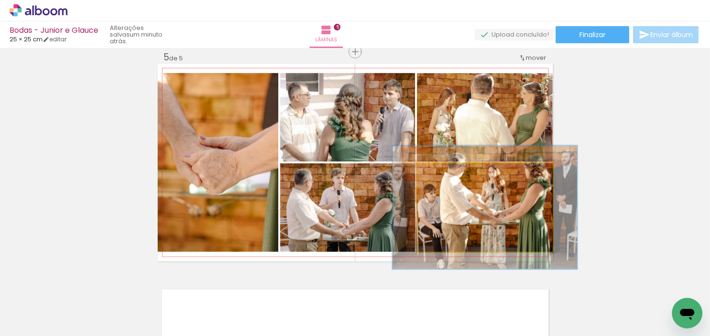
drag, startPoint x: 437, startPoint y: 174, endPoint x: 456, endPoint y: 182, distance: 20.6
click at [450, 175] on div at bounding box center [451, 173] width 9 height 9
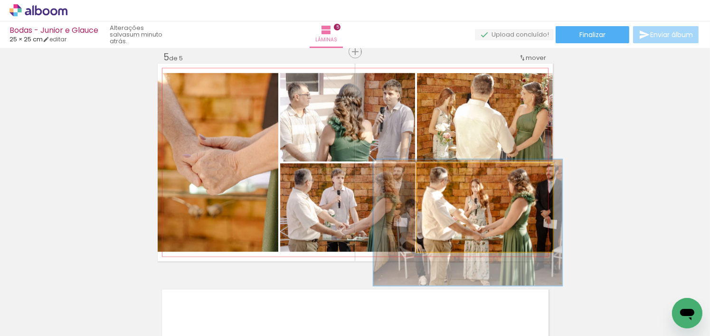
drag, startPoint x: 474, startPoint y: 199, endPoint x: 457, endPoint y: 214, distance: 22.9
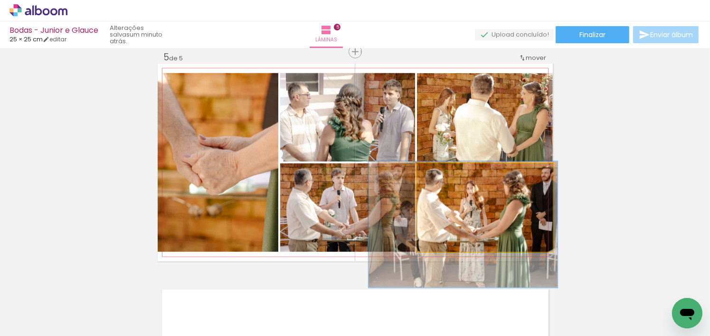
drag, startPoint x: 503, startPoint y: 208, endPoint x: 498, endPoint y: 210, distance: 5.1
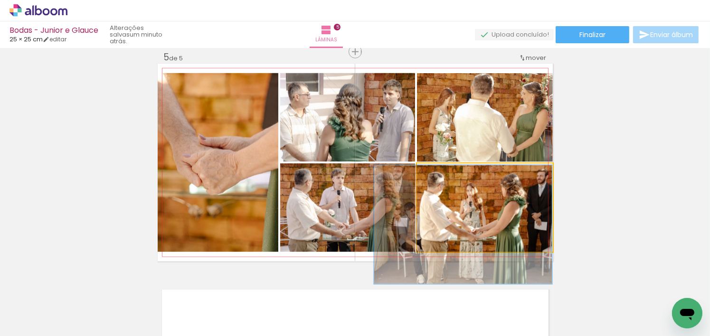
type paper-slider "131"
click at [443, 174] on div at bounding box center [450, 173] width 15 height 15
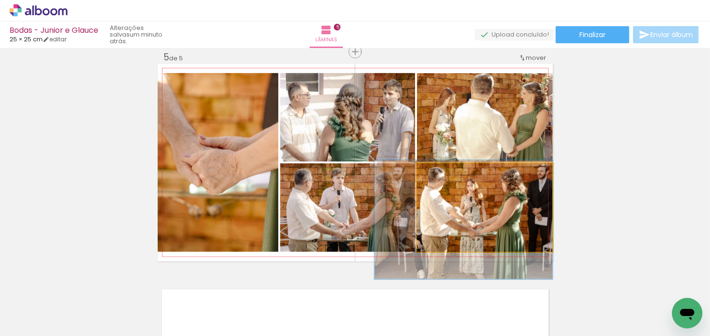
drag, startPoint x: 497, startPoint y: 213, endPoint x: 486, endPoint y: 209, distance: 12.4
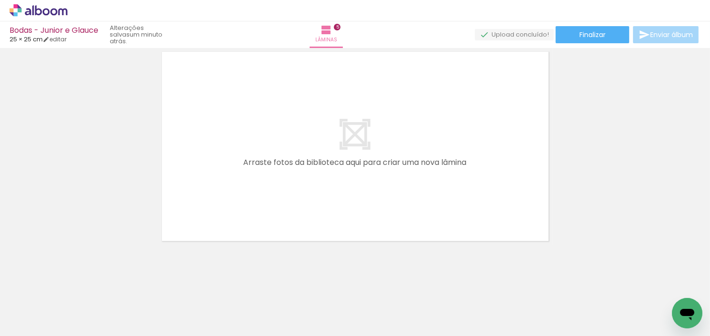
scroll to position [0, 2732]
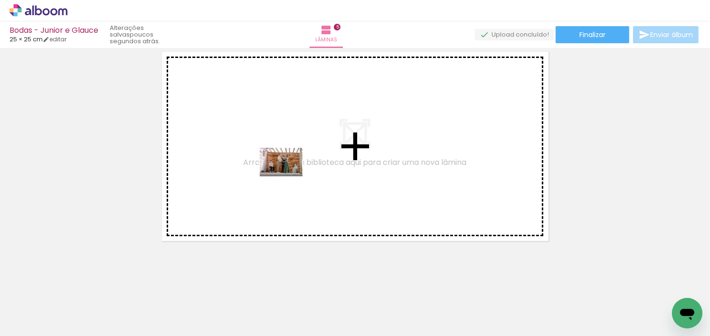
drag, startPoint x: 187, startPoint y: 310, endPoint x: 288, endPoint y: 176, distance: 168.2
click at [288, 176] on quentale-workspace at bounding box center [355, 168] width 710 height 336
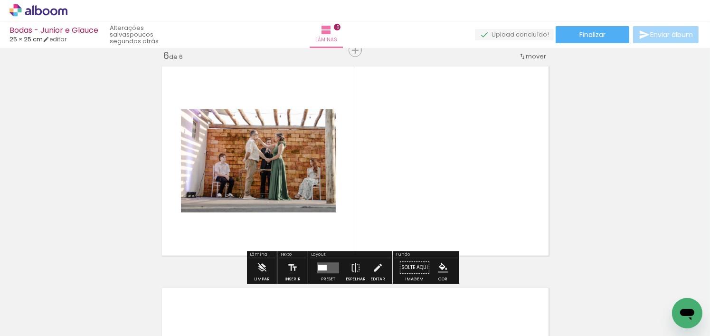
scroll to position [1119, 0]
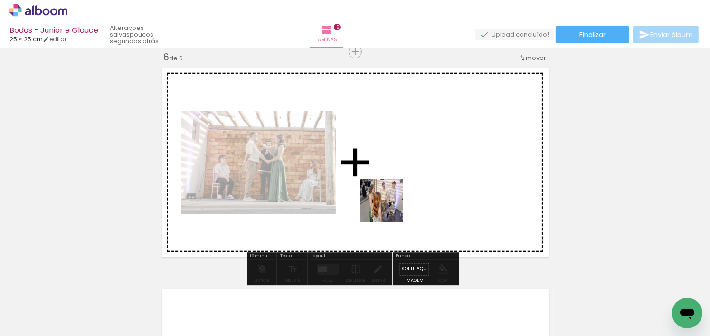
drag, startPoint x: 405, startPoint y: 313, endPoint x: 386, endPoint y: 155, distance: 158.9
click at [386, 155] on quentale-workspace at bounding box center [355, 168] width 710 height 336
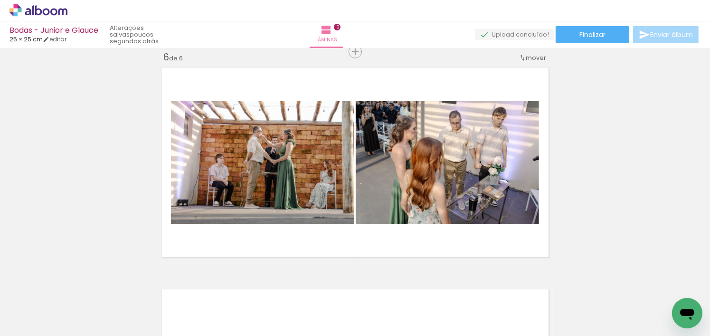
scroll to position [0, 2994]
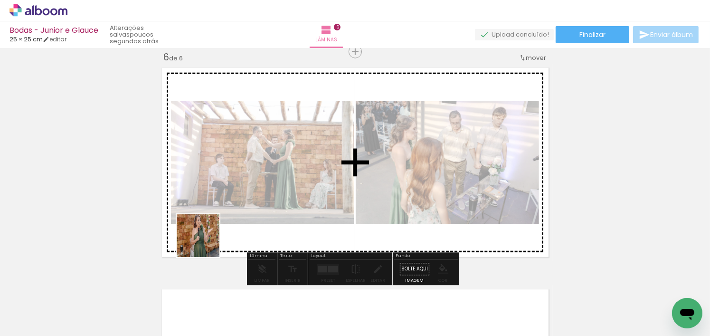
drag, startPoint x: 196, startPoint y: 309, endPoint x: 275, endPoint y: 290, distance: 81.6
click at [212, 211] on quentale-workspace at bounding box center [355, 168] width 710 height 336
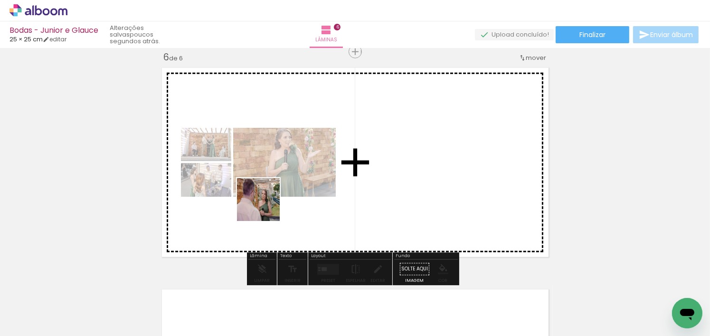
drag, startPoint x: 289, startPoint y: 307, endPoint x: 266, endPoint y: 207, distance: 103.0
click at [266, 207] on quentale-workspace at bounding box center [355, 168] width 710 height 336
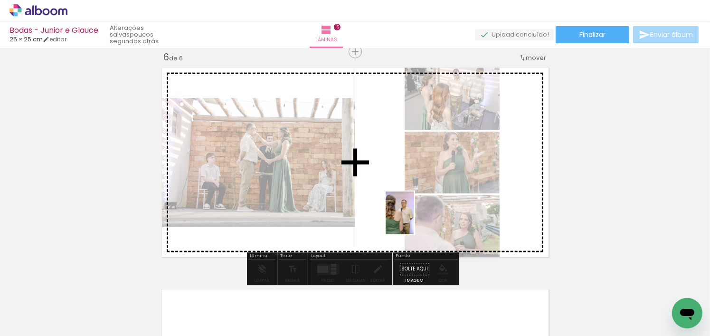
drag, startPoint x: 396, startPoint y: 320, endPoint x: 414, endPoint y: 220, distance: 101.5
click at [414, 220] on quentale-workspace at bounding box center [355, 168] width 710 height 336
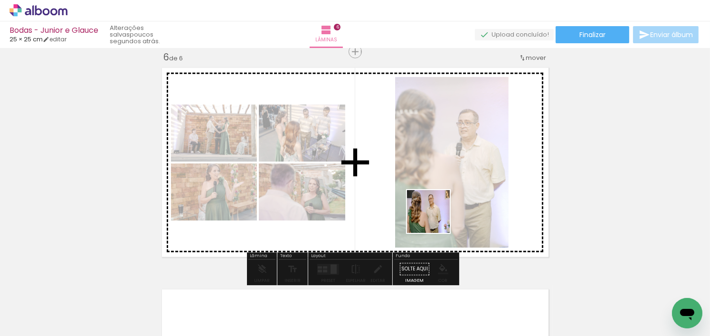
drag, startPoint x: 345, startPoint y: 314, endPoint x: 441, endPoint y: 208, distance: 143.3
click at [441, 208] on quentale-workspace at bounding box center [355, 168] width 710 height 336
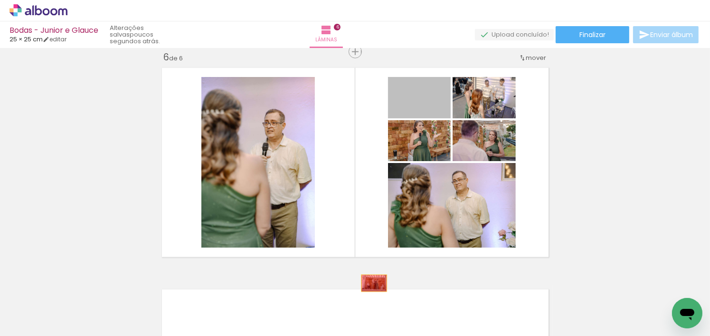
drag, startPoint x: 430, startPoint y: 111, endPoint x: 448, endPoint y: 216, distance: 106.4
click at [368, 290] on quentale-workspace at bounding box center [355, 168] width 710 height 336
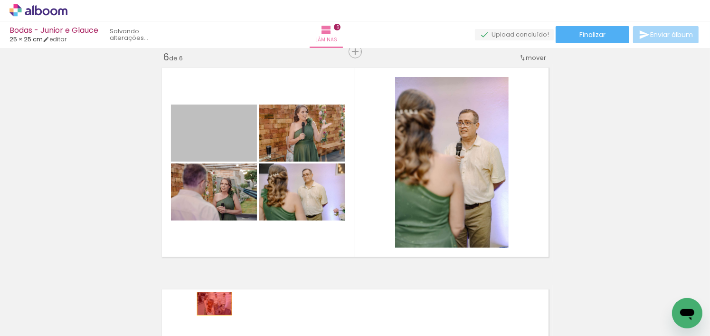
drag, startPoint x: 236, startPoint y: 142, endPoint x: 222, endPoint y: 302, distance: 160.2
click at [211, 304] on quentale-workspace at bounding box center [355, 168] width 710 height 336
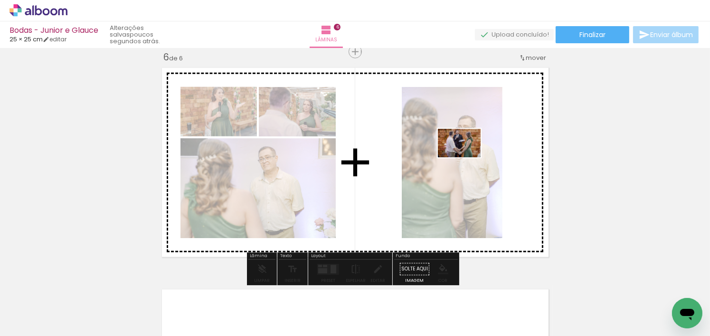
drag, startPoint x: 465, startPoint y: 315, endPoint x: 466, endPoint y: 157, distance: 157.7
click at [466, 157] on quentale-workspace at bounding box center [355, 168] width 710 height 336
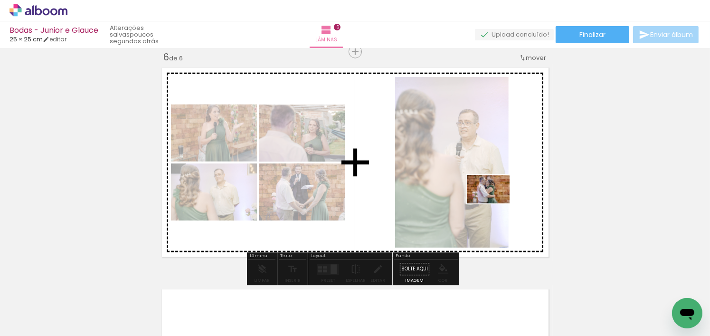
drag, startPoint x: 526, startPoint y: 313, endPoint x: 495, endPoint y: 203, distance: 113.9
click at [495, 203] on quentale-workspace at bounding box center [355, 168] width 710 height 336
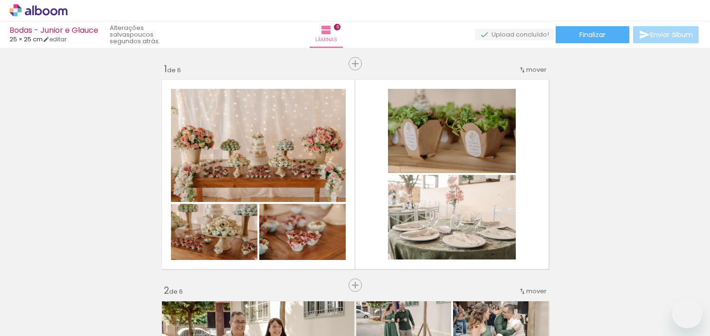
click at [0, 0] on div "Confirmar Cancelar" at bounding box center [0, 0] width 0 height 0
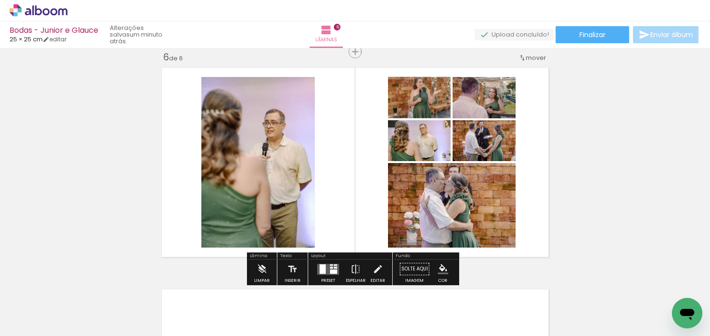
scroll to position [0, 2994]
click at [324, 269] on quentale-layouter at bounding box center [328, 269] width 22 height 11
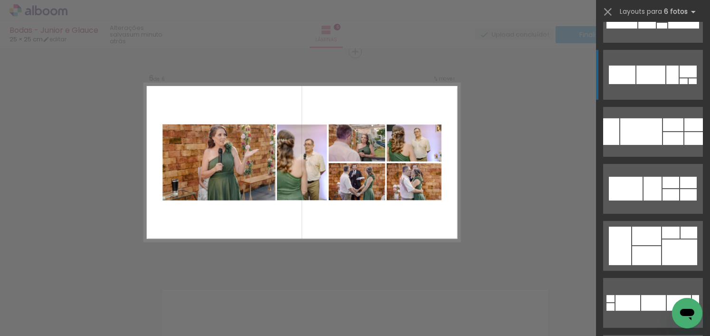
scroll to position [238, 0]
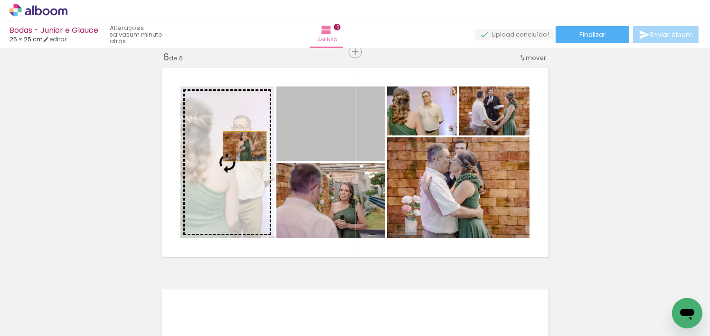
drag, startPoint x: 339, startPoint y: 121, endPoint x: 259, endPoint y: 152, distance: 86.0
click at [0, 0] on slot at bounding box center [0, 0] width 0 height 0
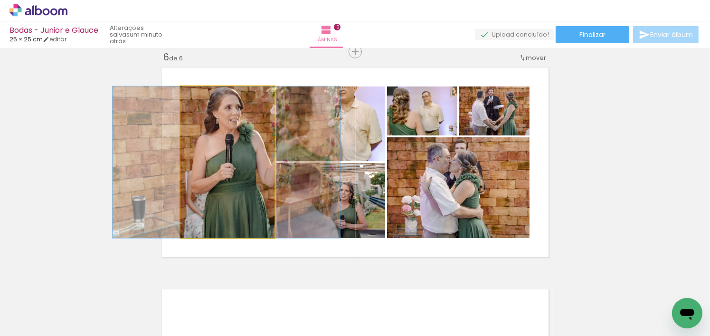
drag, startPoint x: 241, startPoint y: 176, endPoint x: 240, endPoint y: 185, distance: 9.1
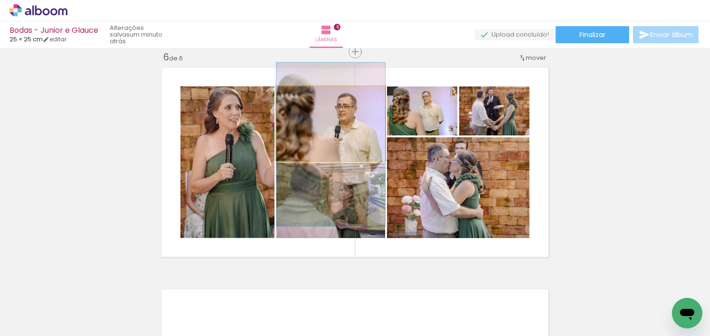
drag, startPoint x: 341, startPoint y: 117, endPoint x: 346, endPoint y: 138, distance: 21.4
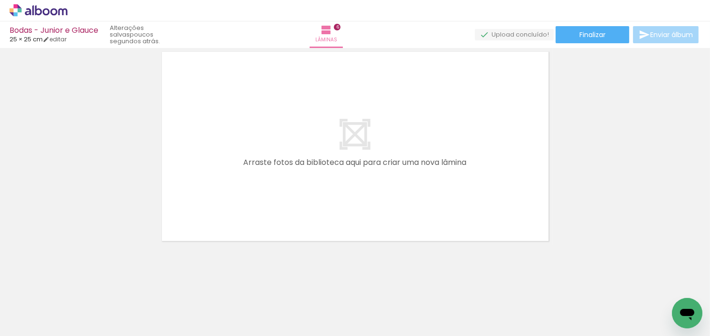
scroll to position [0, 4845]
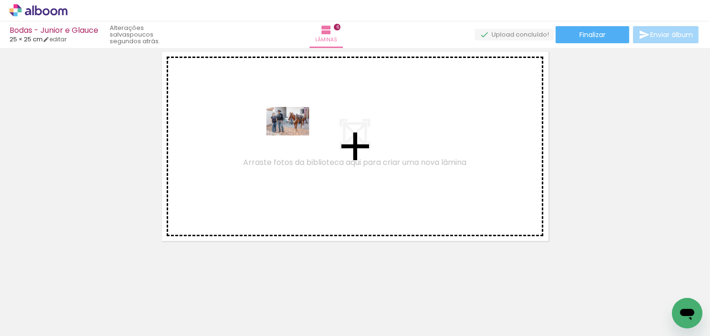
drag, startPoint x: 209, startPoint y: 307, endPoint x: 295, endPoint y: 135, distance: 192.0
click at [295, 135] on quentale-workspace at bounding box center [355, 168] width 710 height 336
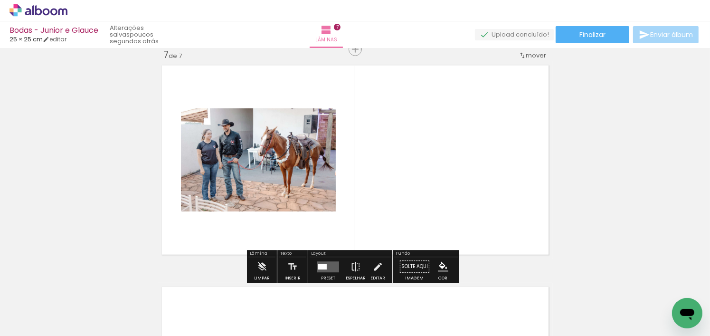
scroll to position [1340, 0]
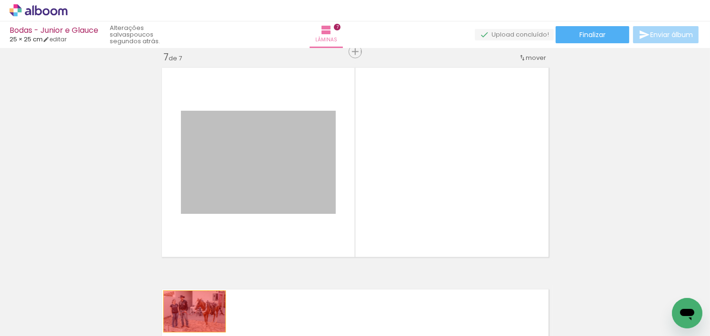
drag, startPoint x: 291, startPoint y: 176, endPoint x: 191, endPoint y: 311, distance: 167.8
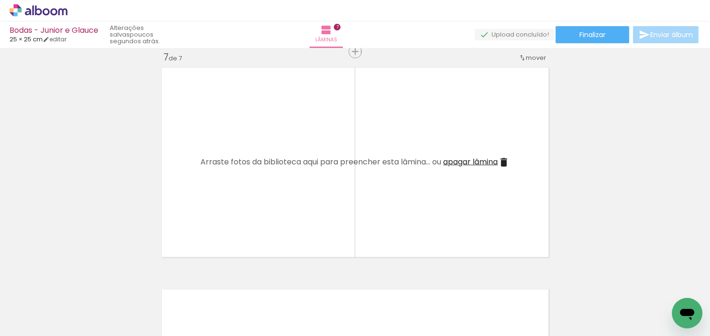
scroll to position [0, 5052]
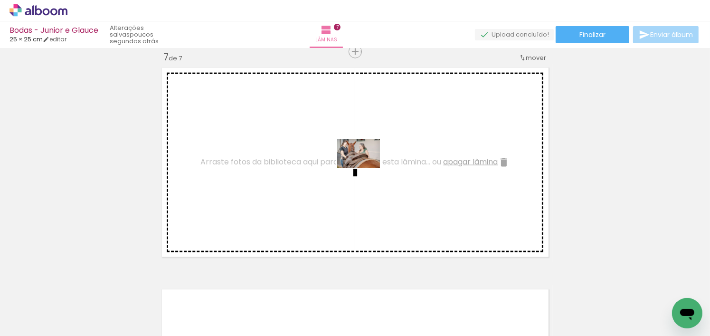
drag, startPoint x: 378, startPoint y: 313, endPoint x: 366, endPoint y: 168, distance: 145.8
click at [366, 168] on quentale-workspace at bounding box center [355, 168] width 710 height 336
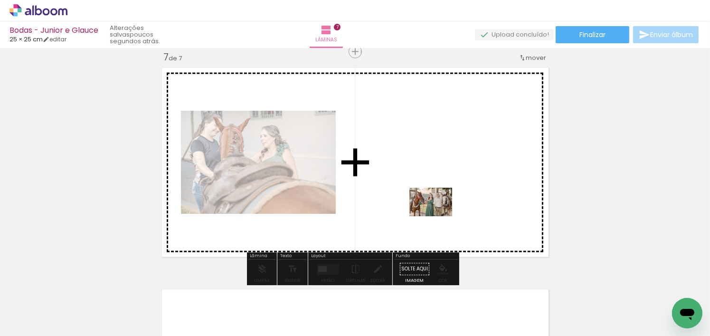
drag, startPoint x: 469, startPoint y: 313, endPoint x: 438, endPoint y: 216, distance: 101.7
click at [438, 216] on quentale-workspace at bounding box center [355, 168] width 710 height 336
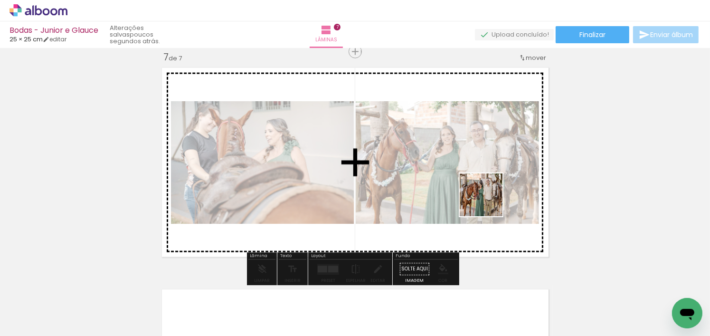
drag, startPoint x: 553, startPoint y: 274, endPoint x: 463, endPoint y: 315, distance: 99.1
click at [468, 177] on quentale-workspace at bounding box center [355, 168] width 710 height 336
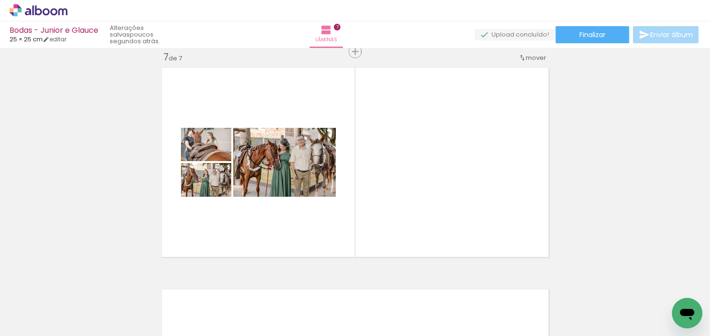
scroll to position [0, 5643]
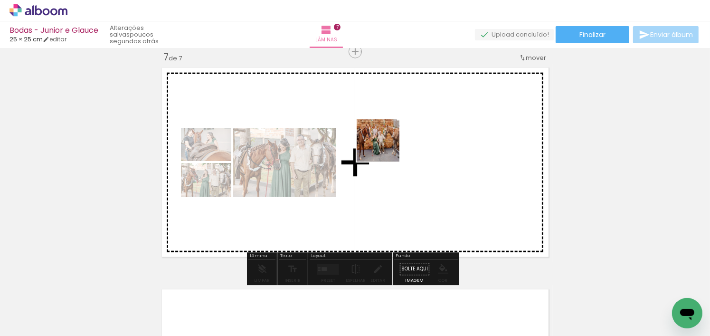
drag, startPoint x: 414, startPoint y: 305, endPoint x: 351, endPoint y: 284, distance: 67.1
click at [385, 146] on quentale-workspace at bounding box center [355, 168] width 710 height 336
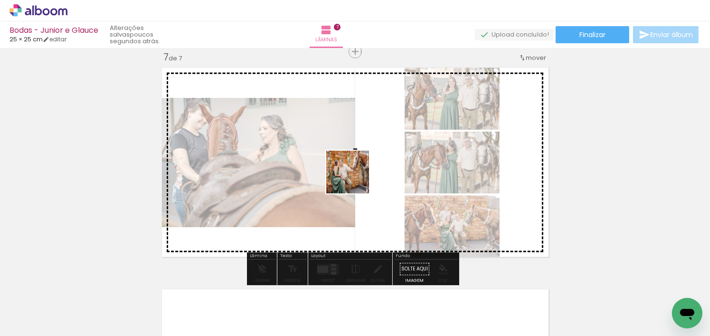
drag, startPoint x: 353, startPoint y: 302, endPoint x: 463, endPoint y: 294, distance: 110.5
click at [355, 169] on quentale-workspace at bounding box center [355, 168] width 710 height 336
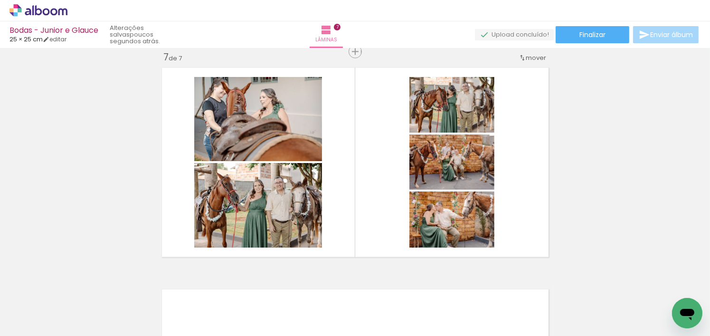
scroll to position [0, 5950]
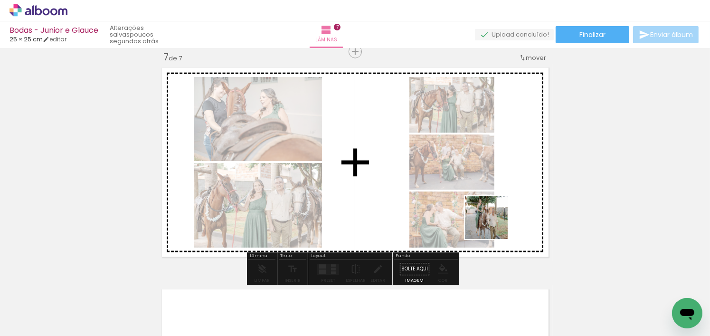
drag, startPoint x: 522, startPoint y: 288, endPoint x: 583, endPoint y: 278, distance: 61.6
click at [484, 199] on quentale-workspace at bounding box center [355, 168] width 710 height 336
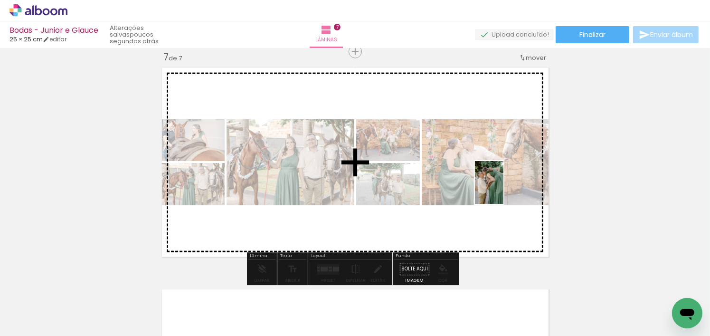
drag, startPoint x: 559, startPoint y: 256, endPoint x: 638, endPoint y: 327, distance: 106.0
click at [504, 190] on quentale-workspace at bounding box center [355, 168] width 710 height 336
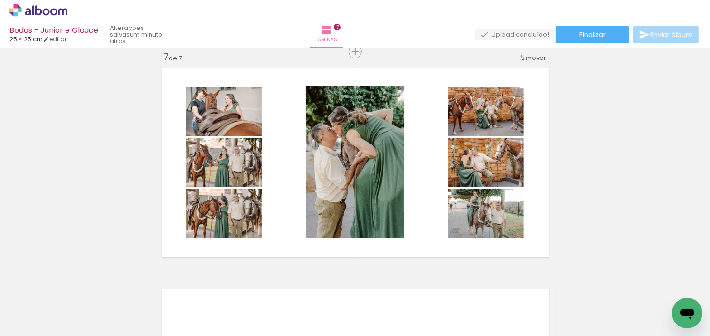
scroll to position [0, 5412]
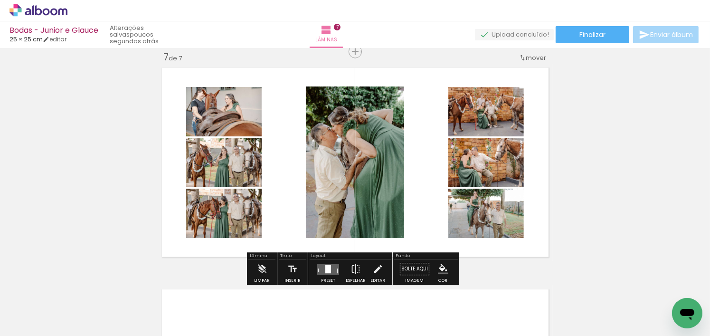
click at [417, 70] on quentale-layouter at bounding box center [355, 163] width 395 height 198
click at [263, 268] on iron-icon at bounding box center [262, 269] width 10 height 19
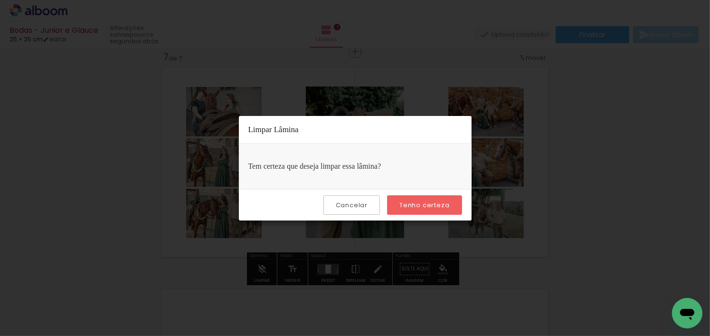
click at [0, 0] on slot "Cancelar" at bounding box center [0, 0] width 0 height 0
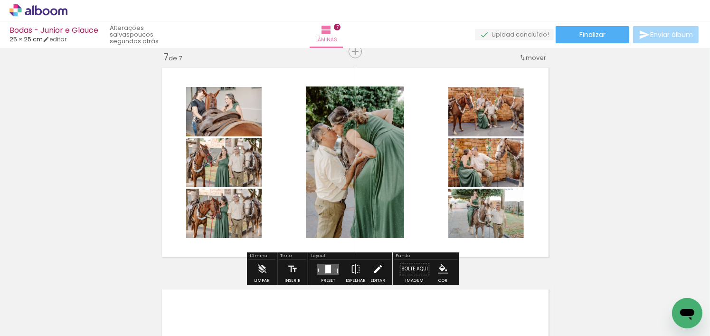
click at [375, 273] on iron-icon at bounding box center [378, 269] width 10 height 19
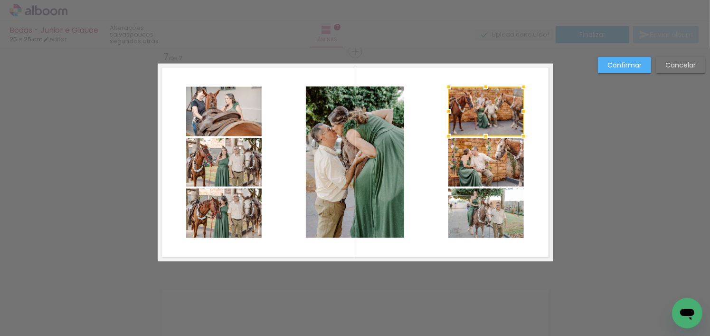
click at [0, 0] on slot "Cancelar" at bounding box center [0, 0] width 0 height 0
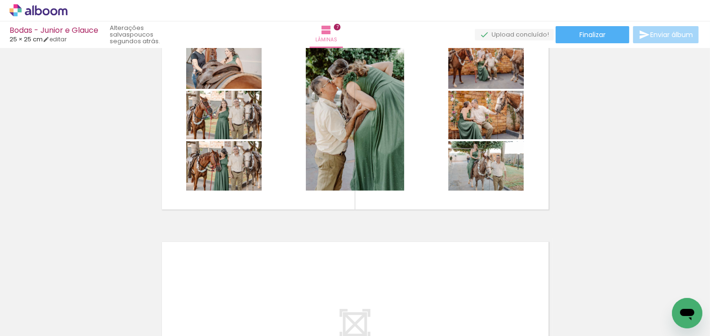
scroll to position [0, 4828]
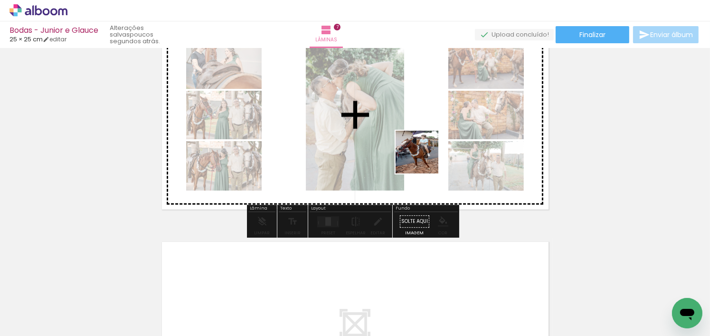
drag, startPoint x: 383, startPoint y: 233, endPoint x: 434, endPoint y: 135, distance: 110.5
click at [434, 135] on quentale-workspace at bounding box center [355, 168] width 710 height 336
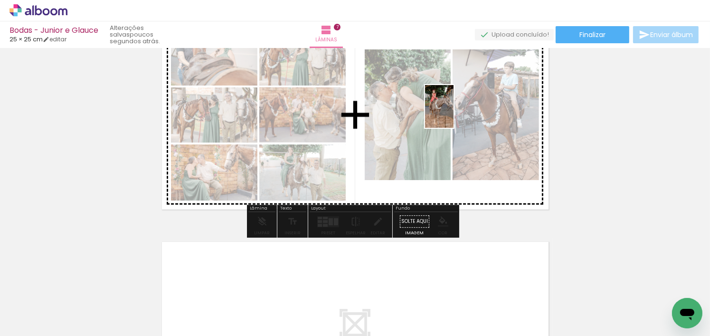
drag, startPoint x: 379, startPoint y: 313, endPoint x: 454, endPoint y: 113, distance: 213.6
click at [454, 113] on quentale-workspace at bounding box center [355, 168] width 710 height 336
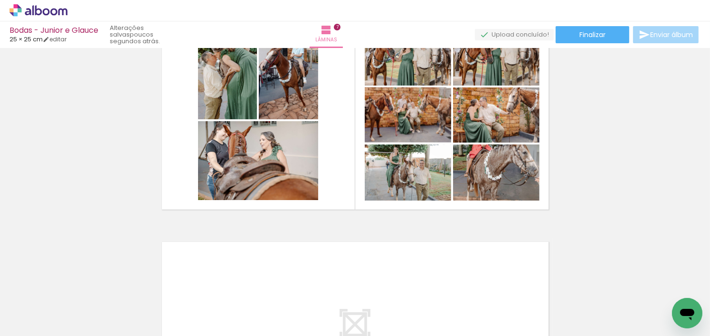
scroll to position [0, 5946]
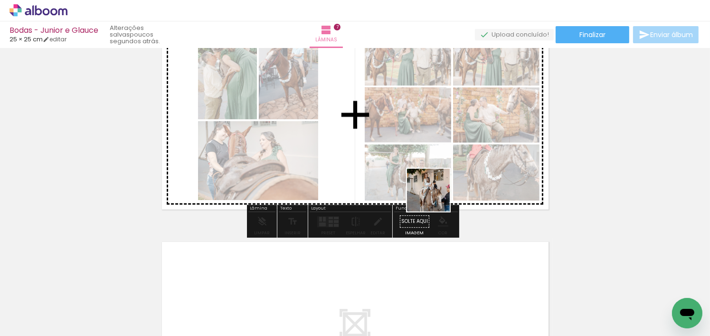
drag, startPoint x: 386, startPoint y: 316, endPoint x: 437, endPoint y: 194, distance: 132.5
click at [437, 194] on quentale-workspace at bounding box center [355, 168] width 710 height 336
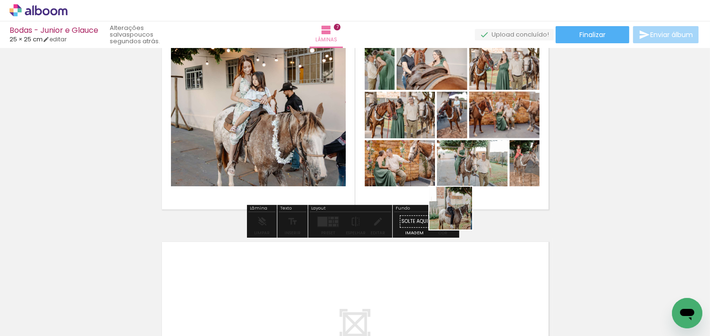
drag, startPoint x: 445, startPoint y: 315, endPoint x: 468, endPoint y: 162, distance: 154.7
click at [468, 162] on quentale-workspace at bounding box center [355, 168] width 710 height 336
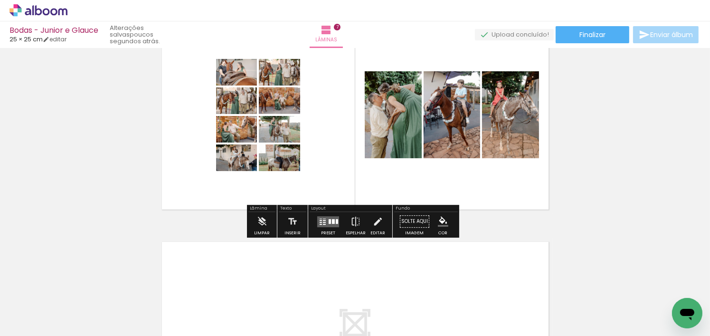
scroll to position [0, 6120]
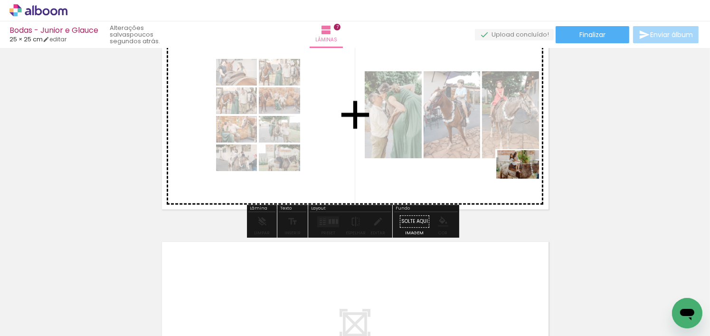
drag, startPoint x: 536, startPoint y: 311, endPoint x: 524, endPoint y: 179, distance: 133.0
click at [524, 179] on quentale-workspace at bounding box center [355, 168] width 710 height 336
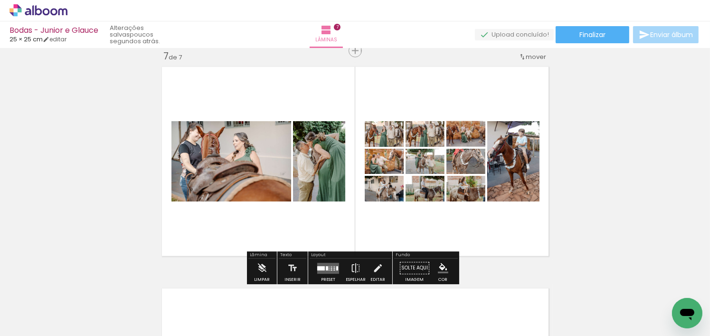
scroll to position [1340, 0]
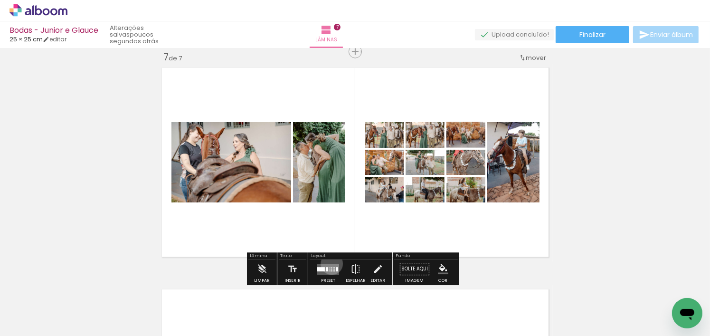
click at [330, 263] on div at bounding box center [328, 269] width 26 height 19
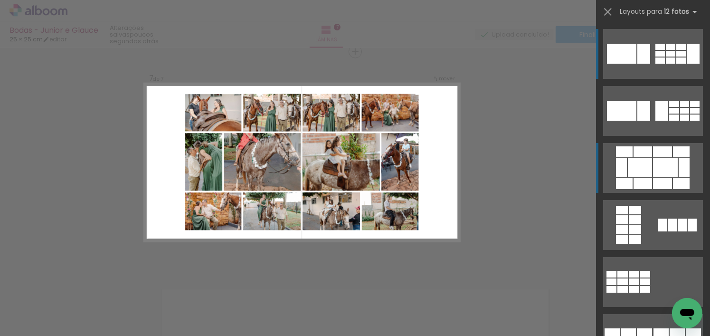
click at [647, 153] on div at bounding box center [643, 151] width 19 height 11
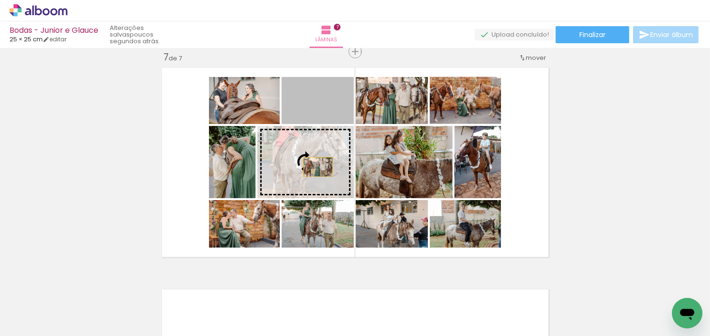
drag, startPoint x: 325, startPoint y: 105, endPoint x: 314, endPoint y: 167, distance: 62.6
click at [0, 0] on slot at bounding box center [0, 0] width 0 height 0
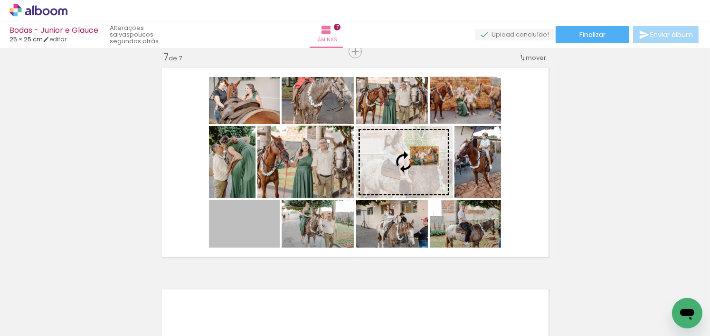
drag, startPoint x: 327, startPoint y: 216, endPoint x: 417, endPoint y: 160, distance: 106.2
click at [0, 0] on slot at bounding box center [0, 0] width 0 height 0
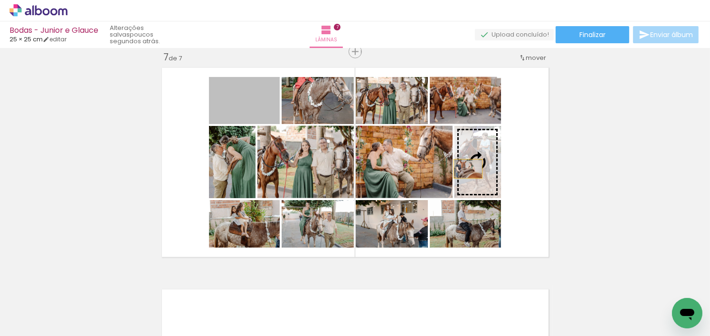
drag, startPoint x: 256, startPoint y: 103, endPoint x: 465, endPoint y: 169, distance: 218.7
click at [0, 0] on slot at bounding box center [0, 0] width 0 height 0
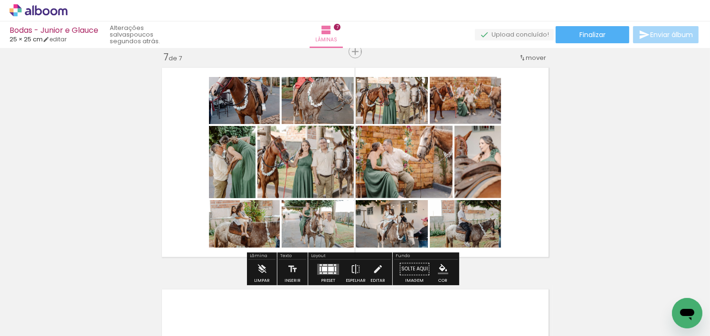
scroll to position [0, 6120]
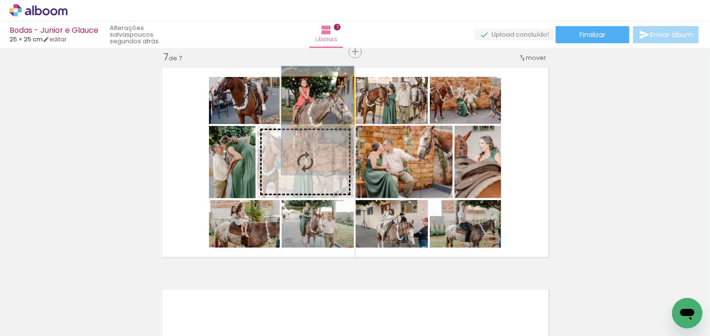
drag, startPoint x: 332, startPoint y: 106, endPoint x: 332, endPoint y: 127, distance: 20.4
click at [0, 0] on slot at bounding box center [0, 0] width 0 height 0
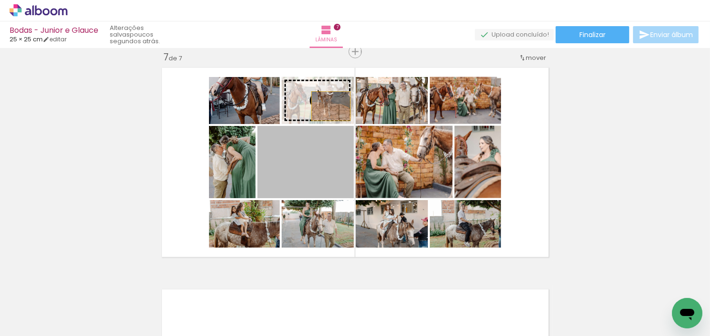
drag, startPoint x: 330, startPoint y: 163, endPoint x: 327, endPoint y: 106, distance: 57.5
click at [0, 0] on slot at bounding box center [0, 0] width 0 height 0
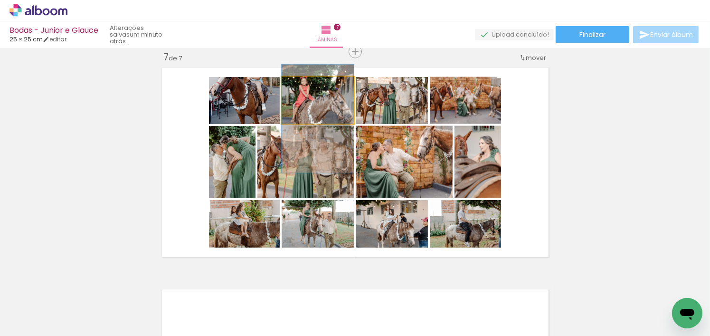
drag, startPoint x: 339, startPoint y: 106, endPoint x: 341, endPoint y: 125, distance: 18.6
click at [0, 0] on slot at bounding box center [0, 0] width 0 height 0
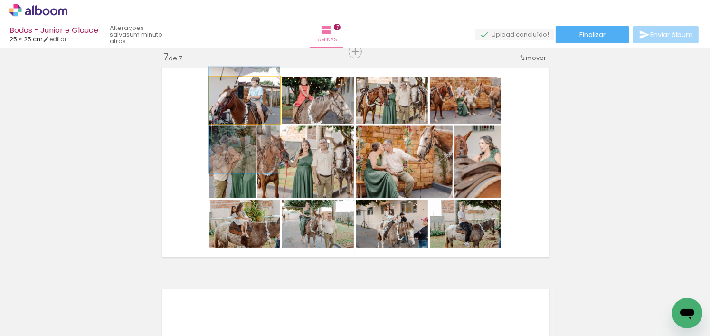
drag, startPoint x: 266, startPoint y: 102, endPoint x: 264, endPoint y: 122, distance: 20.0
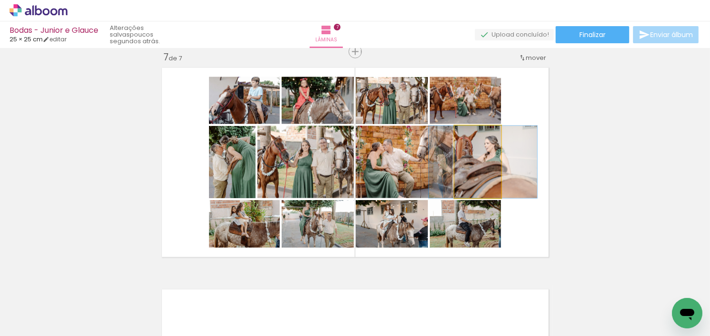
drag, startPoint x: 469, startPoint y: 183, endPoint x: 475, endPoint y: 184, distance: 5.3
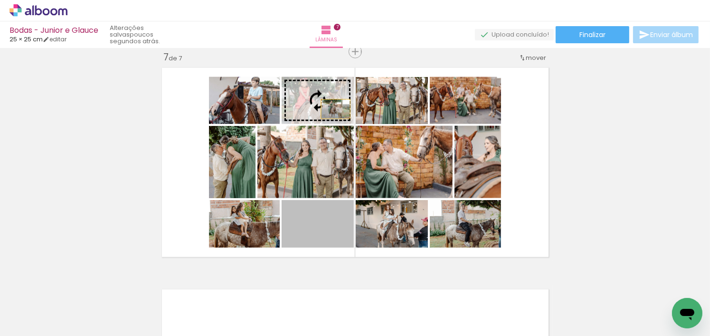
drag, startPoint x: 340, startPoint y: 235, endPoint x: 332, endPoint y: 108, distance: 127.5
click at [0, 0] on slot at bounding box center [0, 0] width 0 height 0
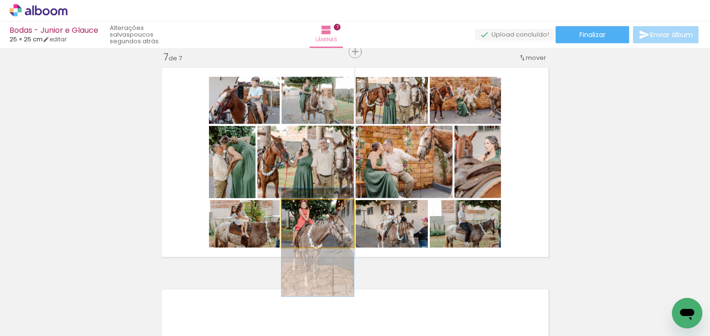
drag, startPoint x: 340, startPoint y: 230, endPoint x: 340, endPoint y: 248, distance: 18.5
click at [340, 248] on quentale-layouter at bounding box center [355, 163] width 395 height 198
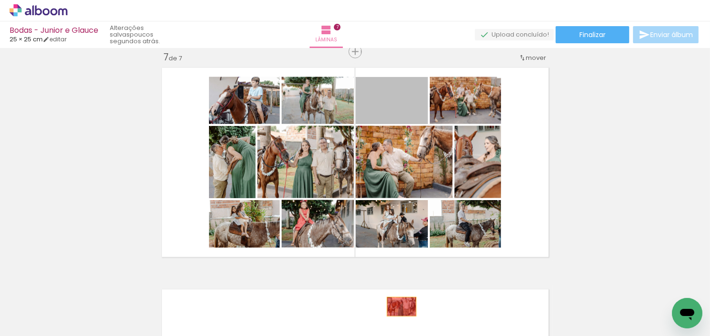
drag, startPoint x: 411, startPoint y: 106, endPoint x: 348, endPoint y: 326, distance: 228.4
click at [399, 306] on quentale-workspace at bounding box center [355, 168] width 710 height 336
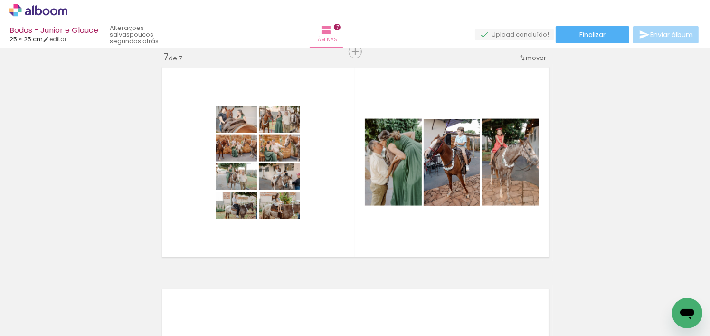
scroll to position [0, 4920]
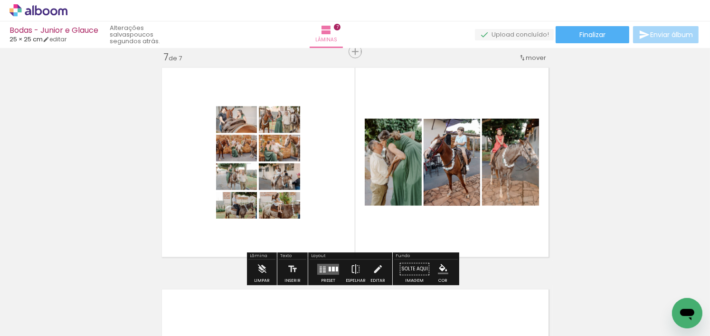
scroll to position [0, 4920]
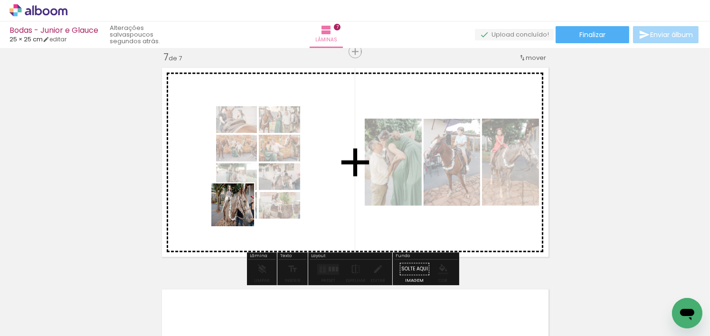
drag, startPoint x: 177, startPoint y: 302, endPoint x: 240, endPoint y: 211, distance: 110.2
click at [240, 211] on quentale-workspace at bounding box center [355, 168] width 710 height 336
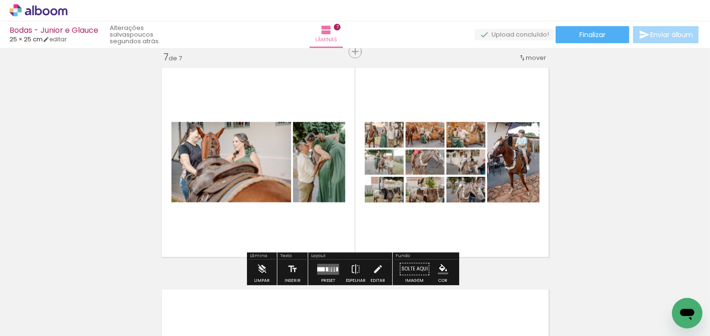
click at [320, 269] on div at bounding box center [321, 269] width 8 height 4
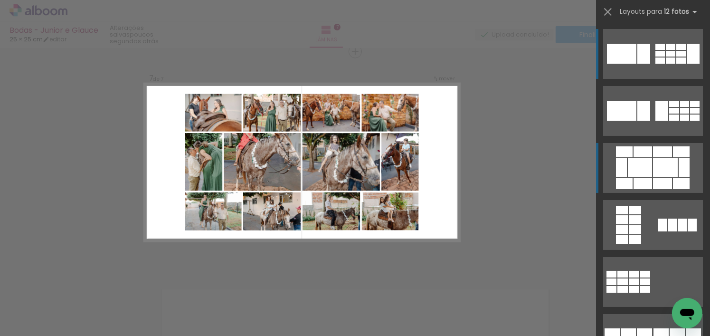
click at [676, 154] on div at bounding box center [681, 151] width 17 height 11
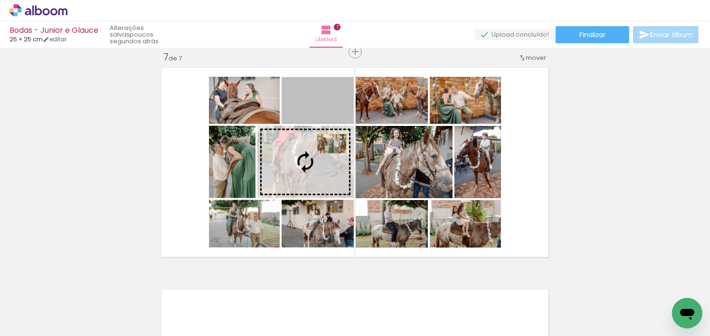
drag, startPoint x: 327, startPoint y: 107, endPoint x: 336, endPoint y: 144, distance: 37.7
click at [0, 0] on slot at bounding box center [0, 0] width 0 height 0
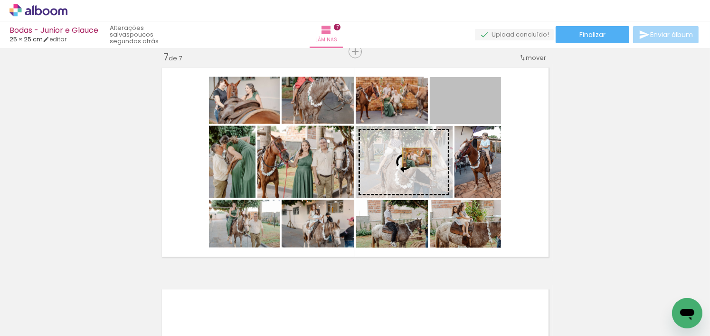
drag, startPoint x: 473, startPoint y: 107, endPoint x: 413, endPoint y: 157, distance: 78.2
click at [0, 0] on slot at bounding box center [0, 0] width 0 height 0
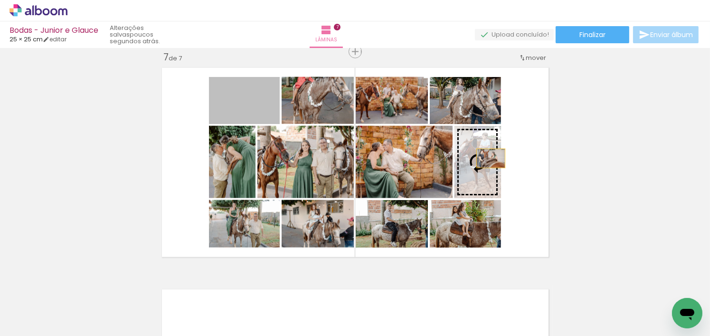
drag, startPoint x: 267, startPoint y: 115, endPoint x: 487, endPoint y: 158, distance: 224.1
click at [0, 0] on slot at bounding box center [0, 0] width 0 height 0
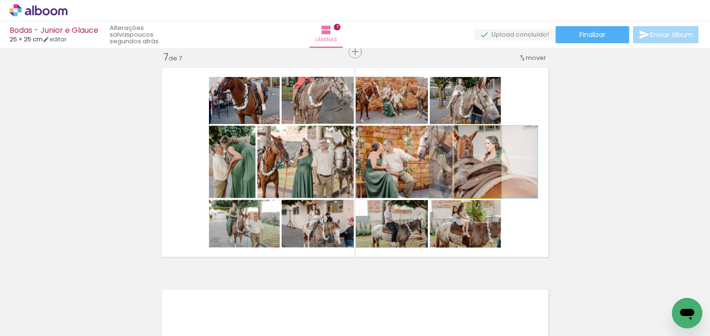
drag, startPoint x: 471, startPoint y: 181, endPoint x: 476, endPoint y: 182, distance: 5.8
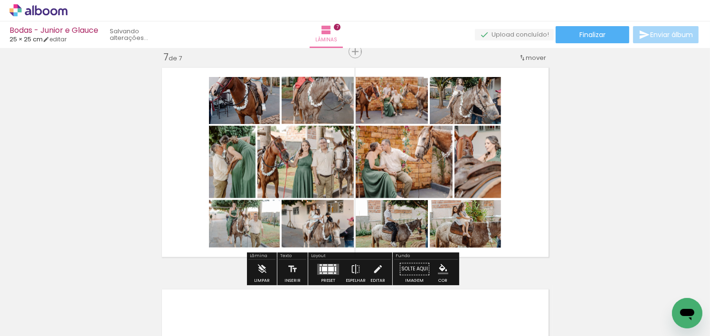
click at [340, 180] on quentale-photo at bounding box center [305, 162] width 96 height 72
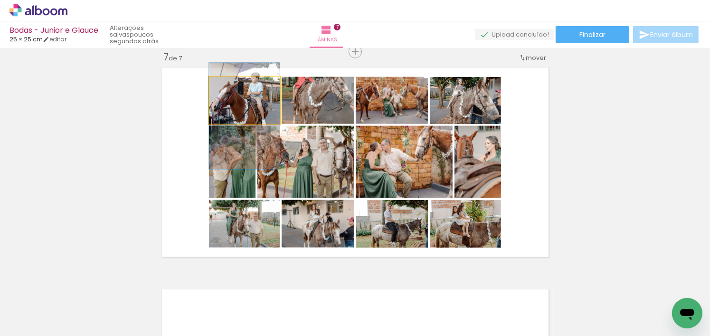
drag, startPoint x: 265, startPoint y: 104, endPoint x: 260, endPoint y: 119, distance: 16.2
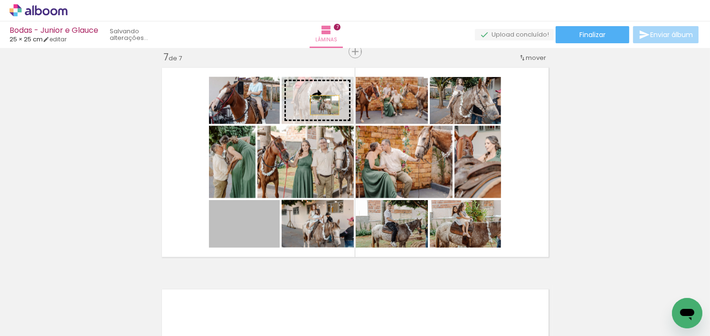
drag, startPoint x: 262, startPoint y: 233, endPoint x: 321, endPoint y: 105, distance: 141.3
click at [0, 0] on slot at bounding box center [0, 0] width 0 height 0
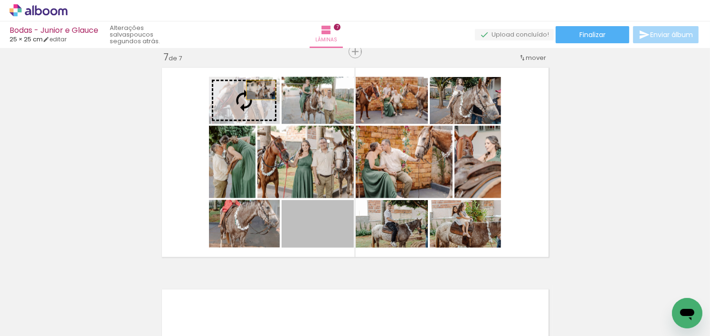
drag, startPoint x: 331, startPoint y: 237, endPoint x: 257, endPoint y: 90, distance: 164.6
click at [0, 0] on slot at bounding box center [0, 0] width 0 height 0
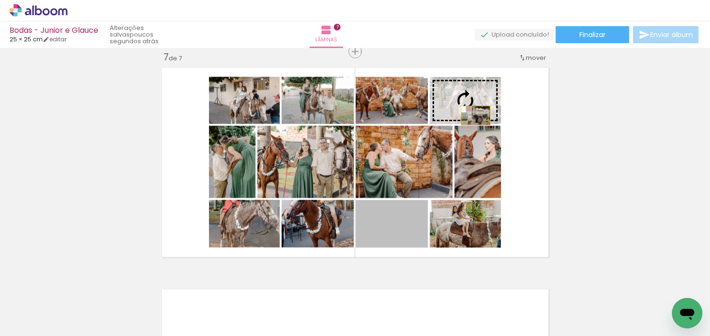
drag, startPoint x: 409, startPoint y: 241, endPoint x: 473, endPoint y: 102, distance: 152.4
click at [0, 0] on slot at bounding box center [0, 0] width 0 height 0
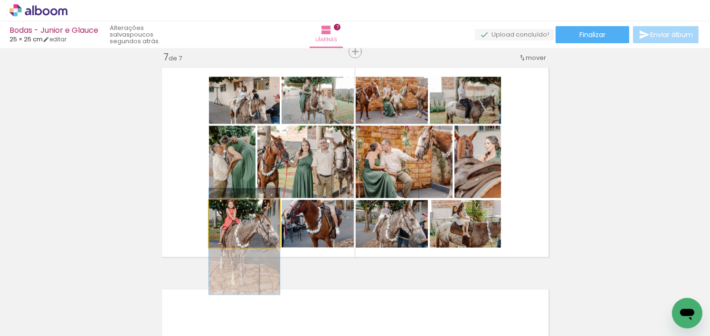
drag, startPoint x: 265, startPoint y: 220, endPoint x: 268, endPoint y: 235, distance: 15.1
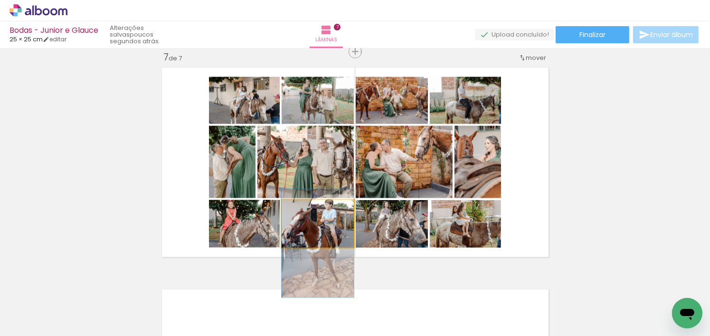
drag, startPoint x: 339, startPoint y: 228, endPoint x: 335, endPoint y: 248, distance: 19.8
click at [335, 248] on quentale-layouter at bounding box center [355, 163] width 395 height 198
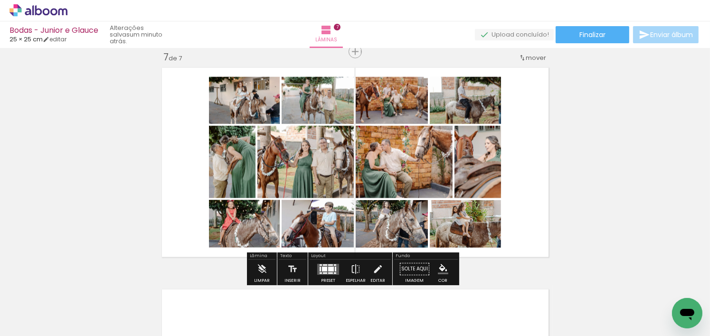
click at [534, 195] on quentale-layouter at bounding box center [355, 163] width 395 height 198
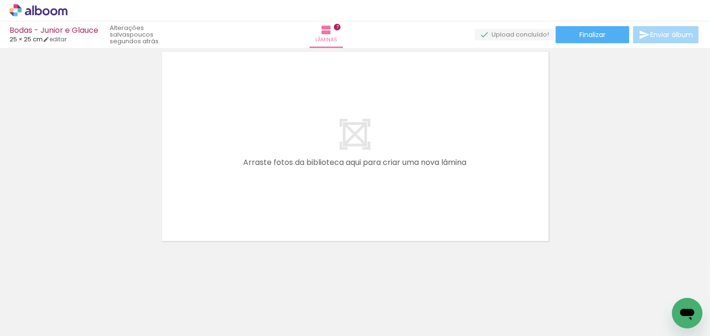
scroll to position [0, 3629]
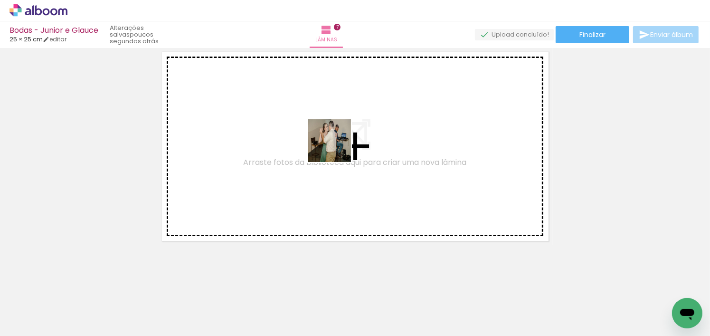
drag, startPoint x: 290, startPoint y: 306, endPoint x: 508, endPoint y: 293, distance: 218.5
click at [345, 129] on quentale-workspace at bounding box center [355, 168] width 710 height 336
